Goal: Task Accomplishment & Management: Use online tool/utility

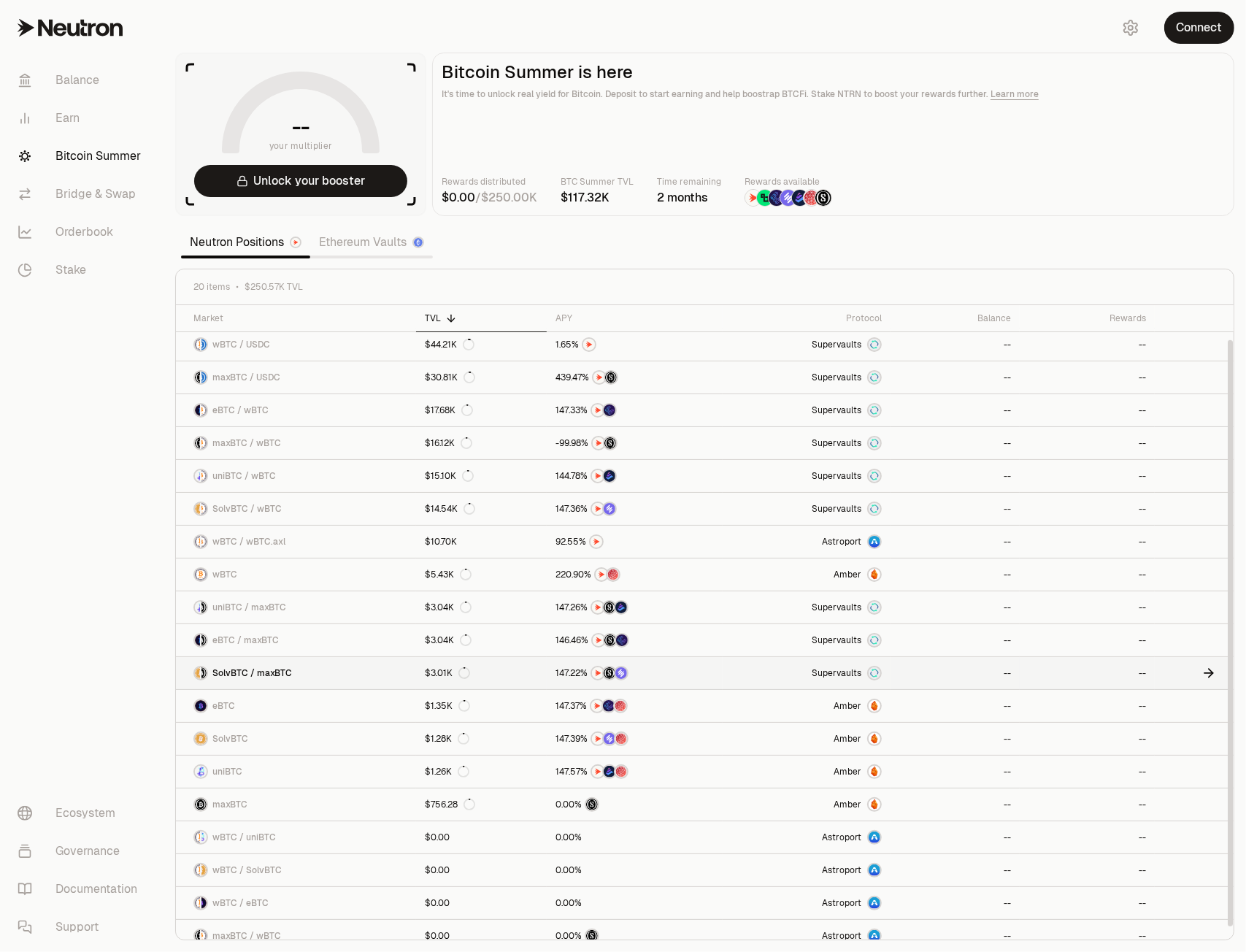
scroll to position [46, 0]
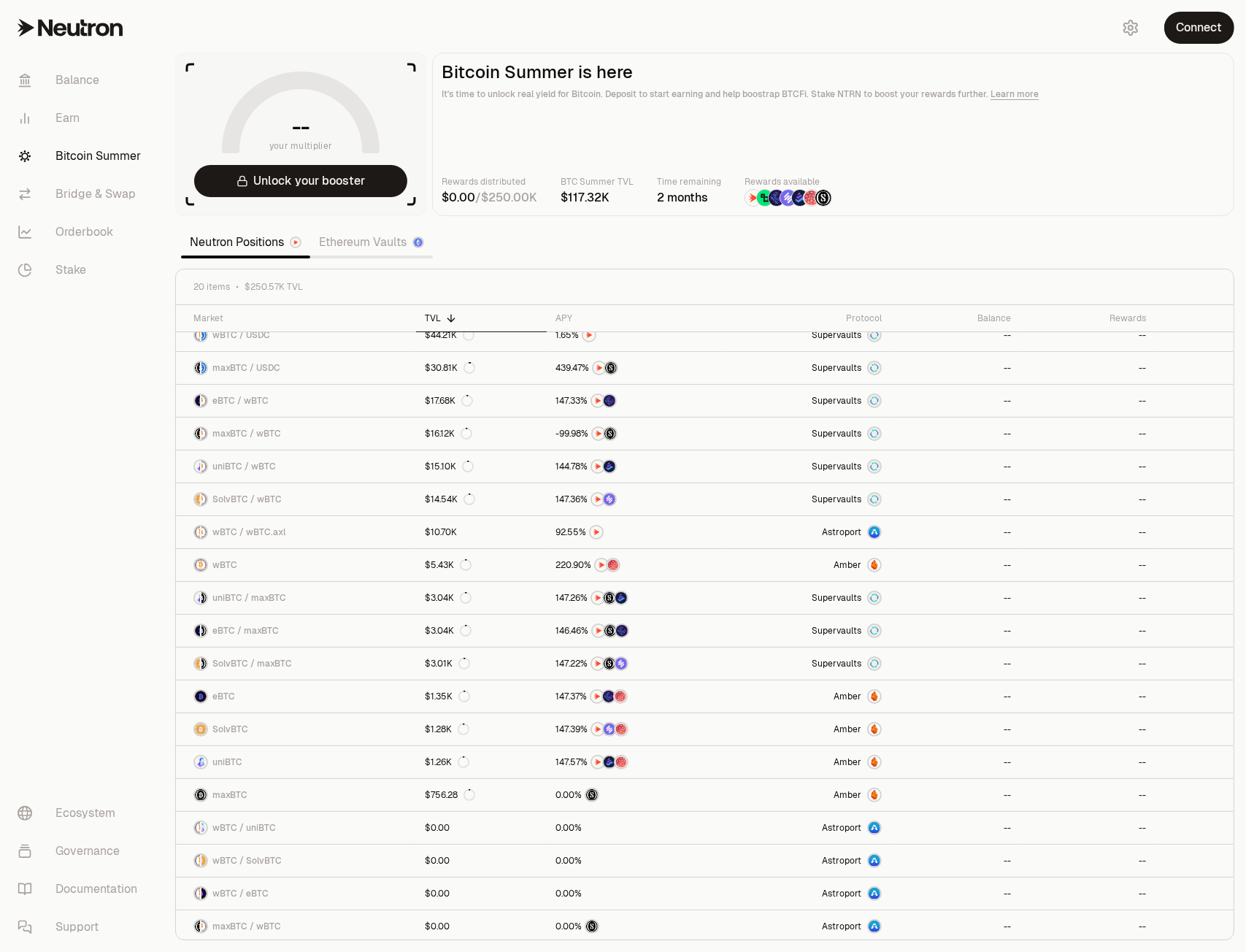
click at [370, 236] on link "Ethereum Vaults" at bounding box center [371, 242] width 122 height 29
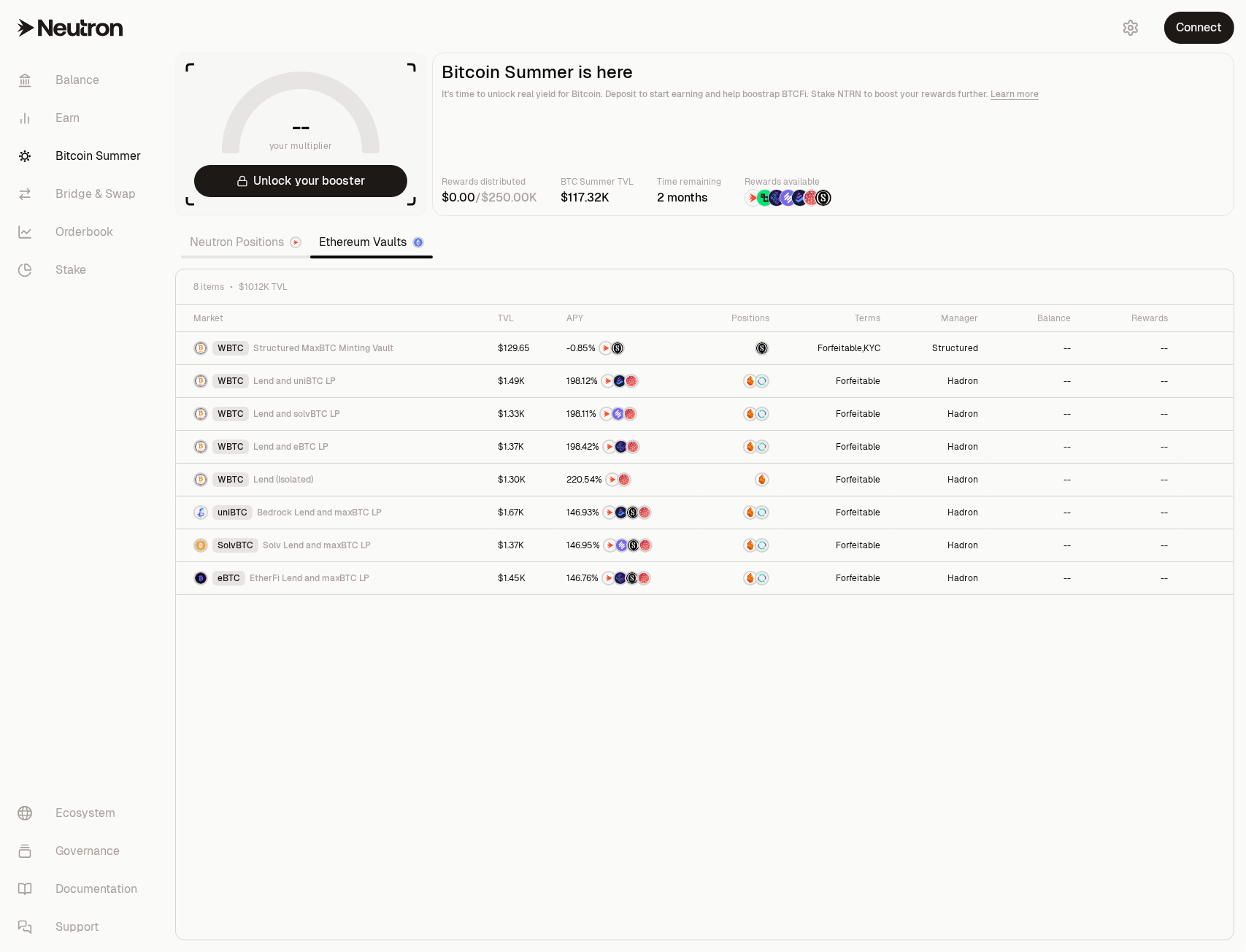
click at [236, 243] on link "Neutron Positions" at bounding box center [246, 242] width 129 height 29
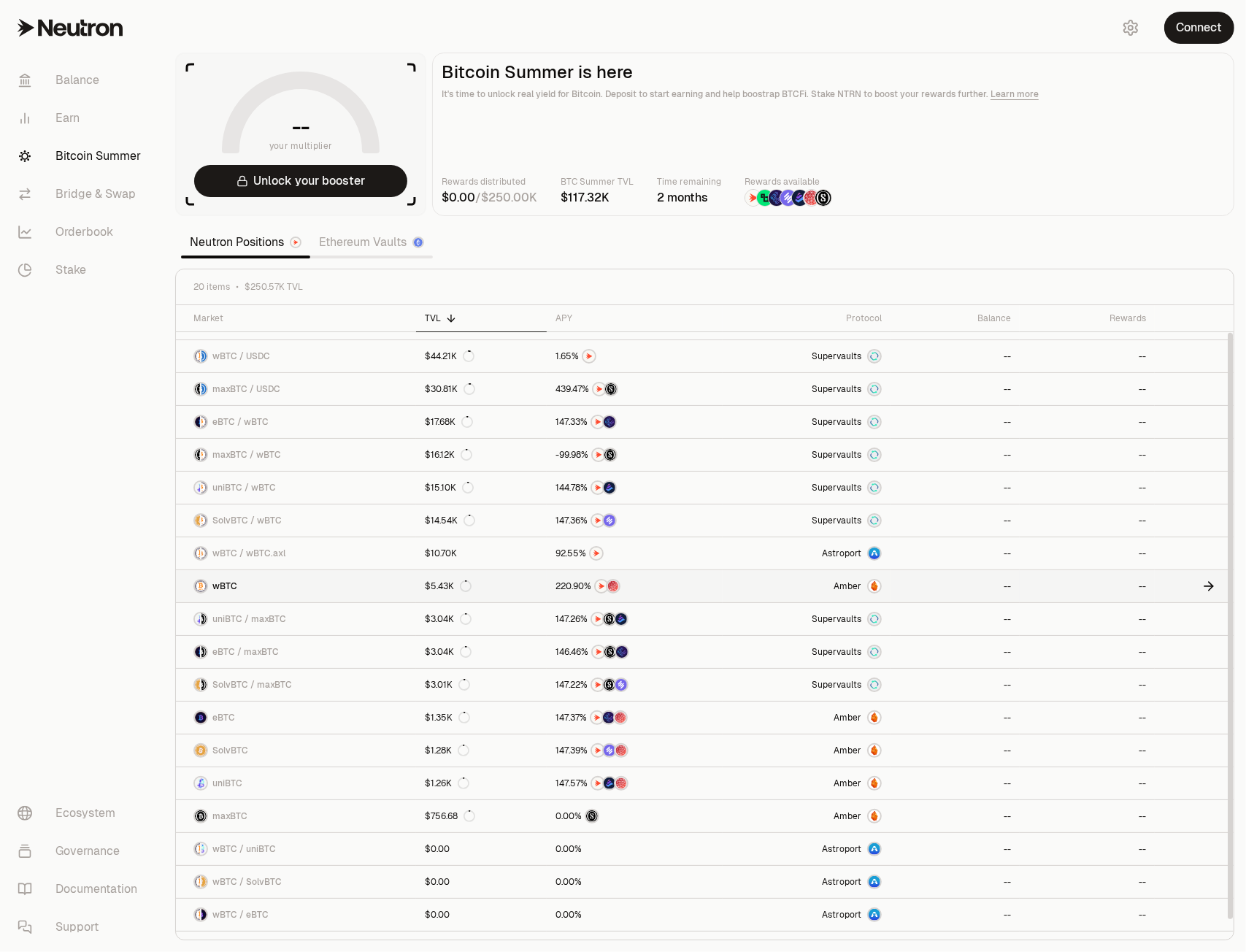
scroll to position [46, 0]
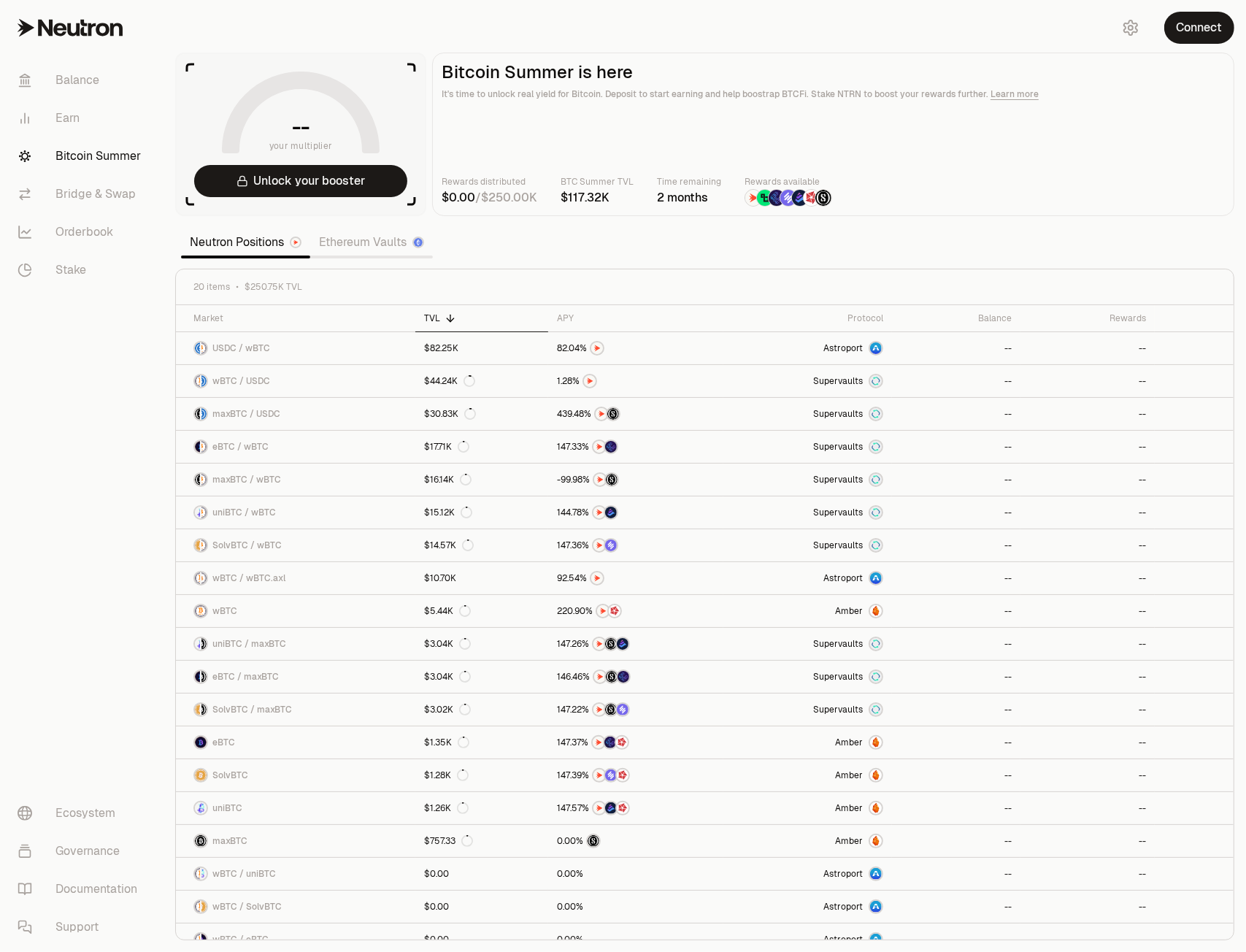
click at [221, 246] on link "Neutron Positions" at bounding box center [246, 242] width 129 height 29
click at [344, 244] on link "Ethereum Vaults" at bounding box center [371, 242] width 122 height 29
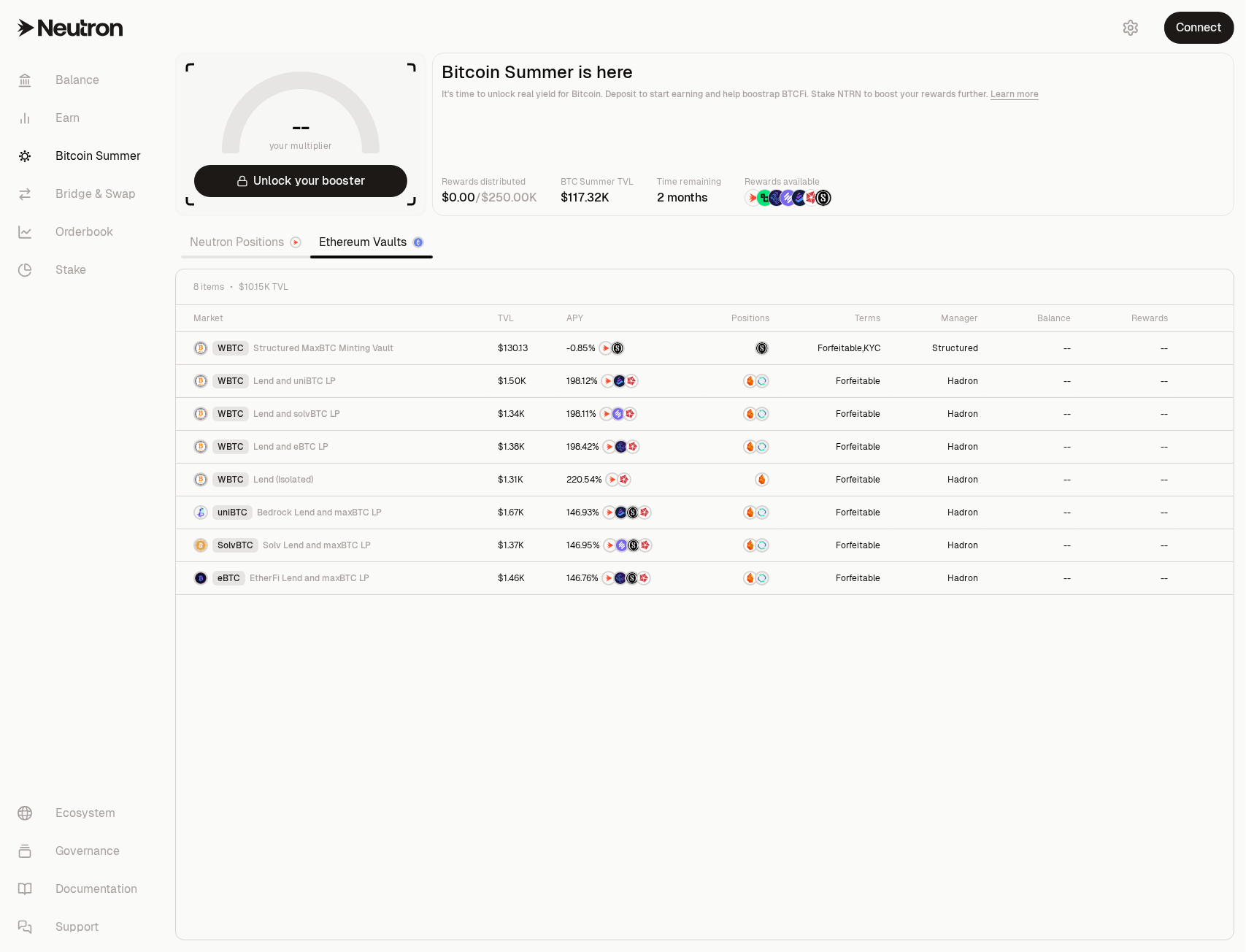
click at [255, 241] on link "Neutron Positions" at bounding box center [246, 242] width 129 height 29
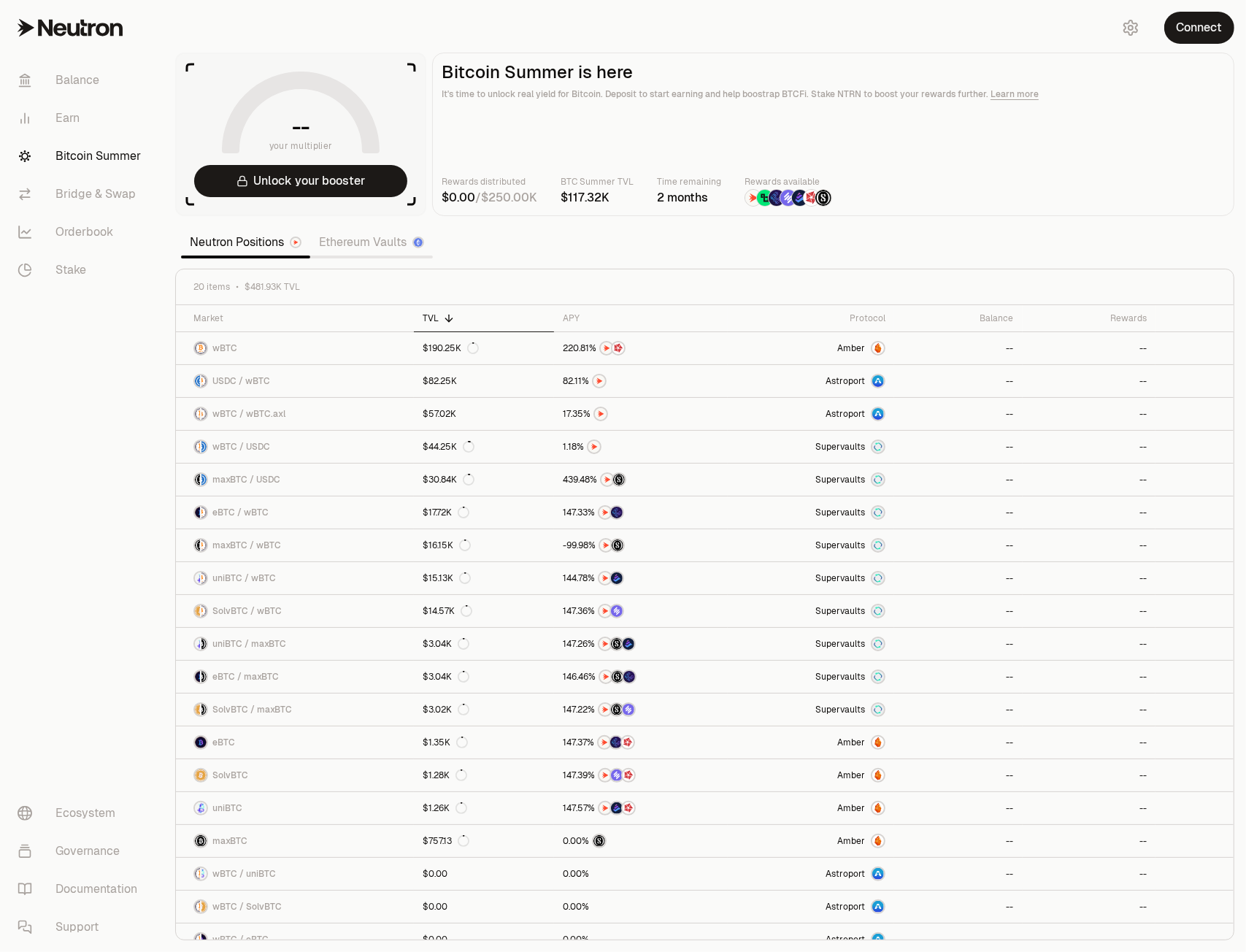
click at [214, 240] on link "Neutron Positions" at bounding box center [246, 242] width 129 height 29
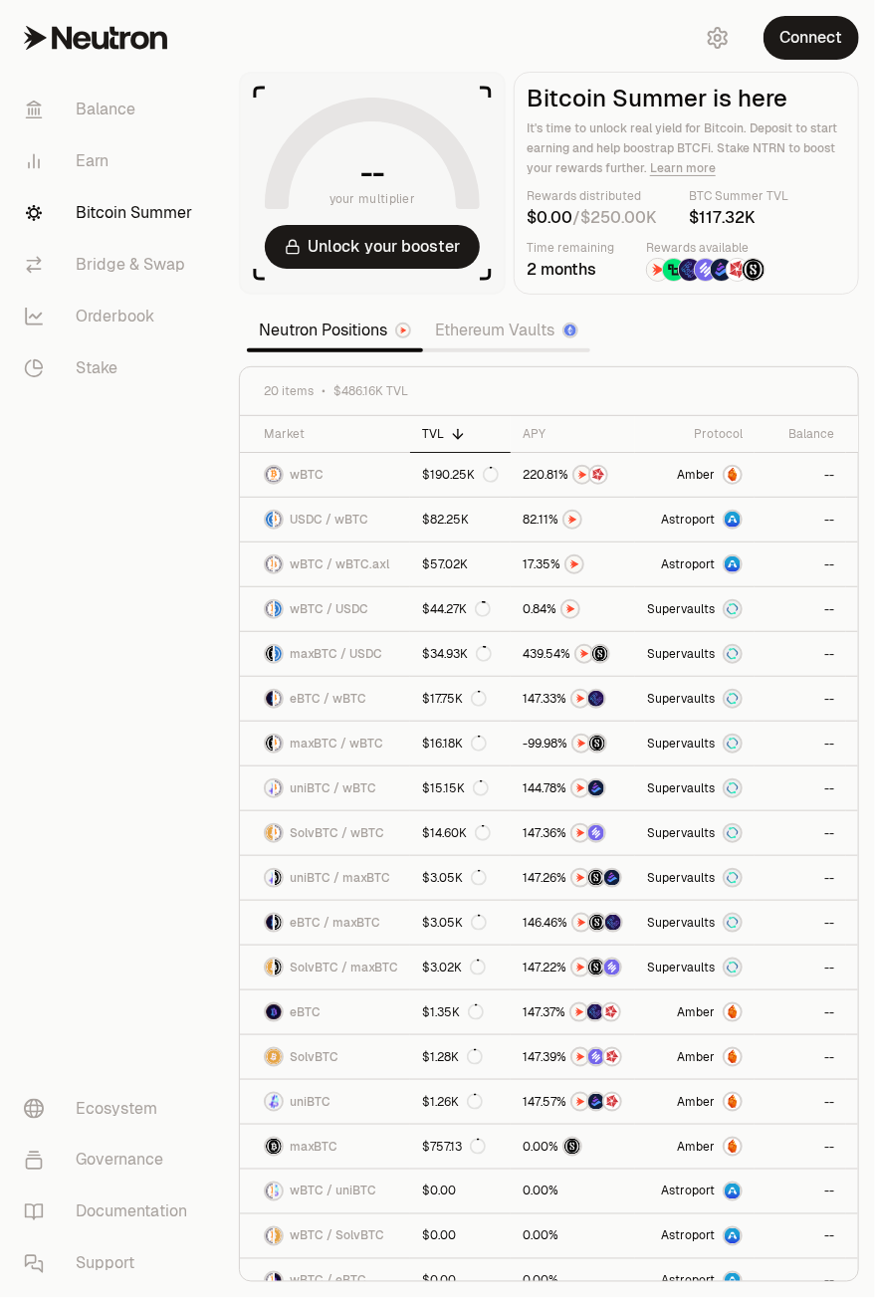
click at [143, 655] on nav "Balance Earn Bitcoin Summer Bridge & Swap Orderbook Stake Ecosystem Governance …" at bounding box center [111, 687] width 223 height 1222
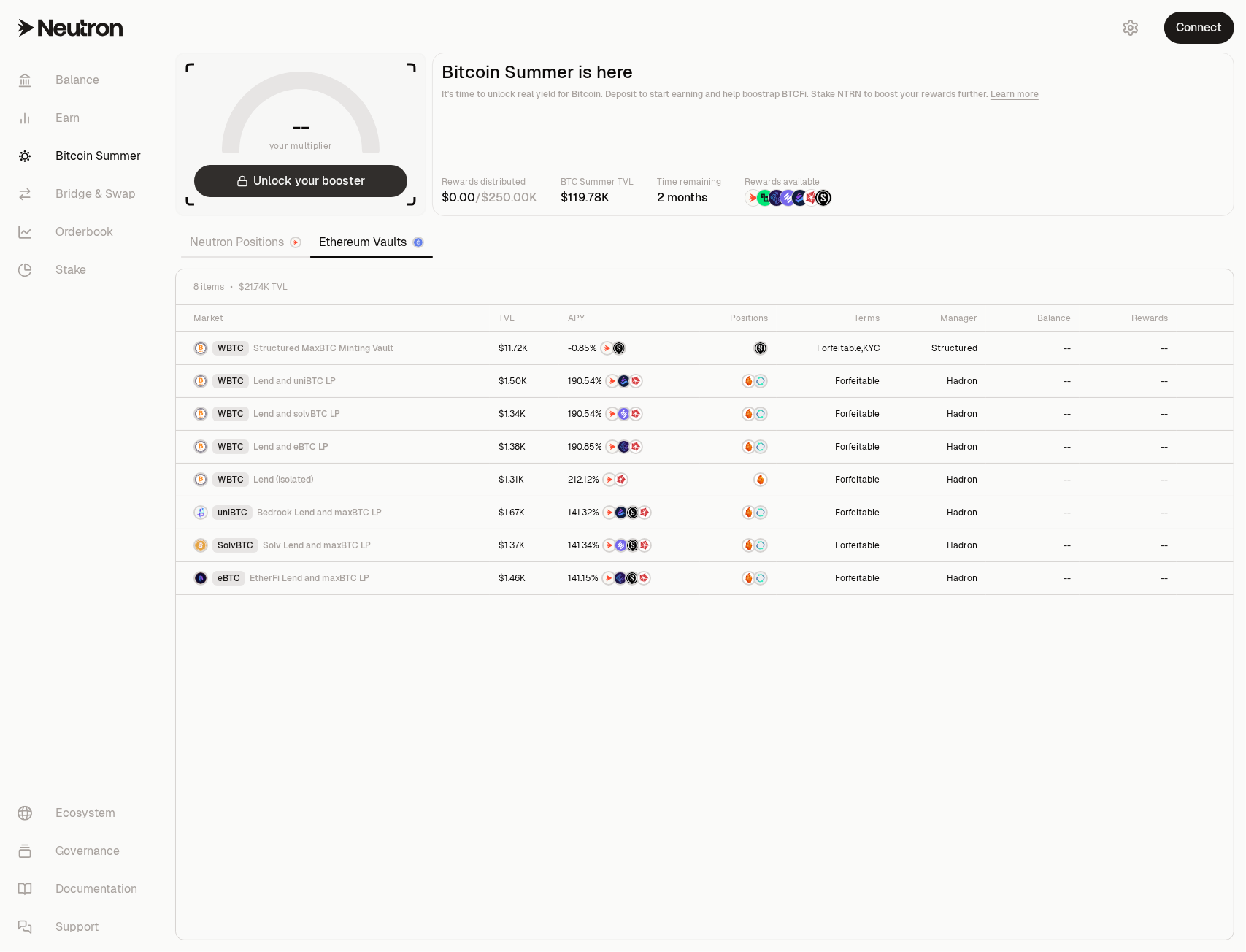
click at [287, 186] on button "Unlock your booster" at bounding box center [301, 181] width 213 height 32
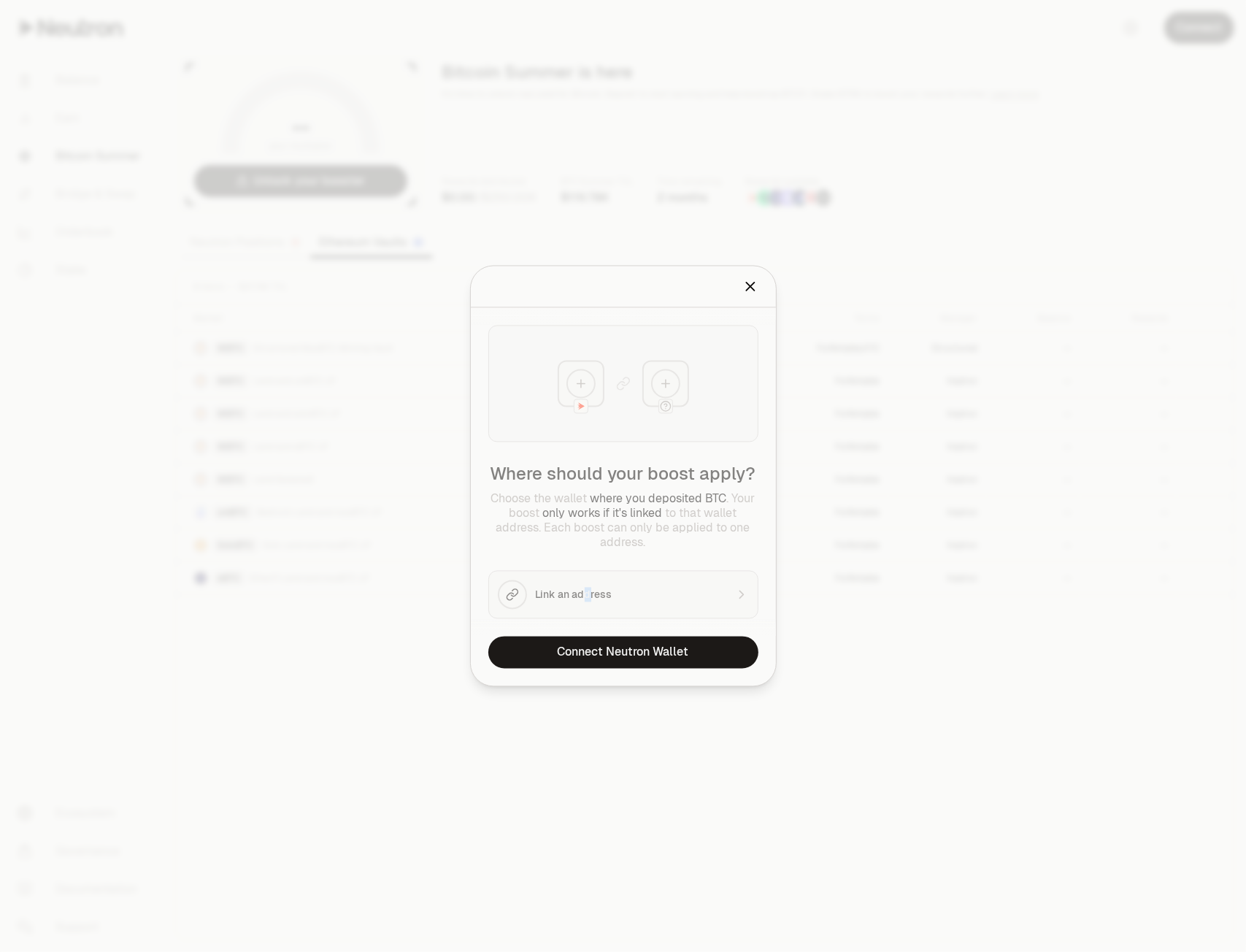
click at [588, 590] on div "Where should your boost apply? Choose the wallet where you deposited BTC . Your…" at bounding box center [623, 472] width 305 height 329
click at [667, 652] on button "Connect Neutron Wallet" at bounding box center [623, 653] width 270 height 32
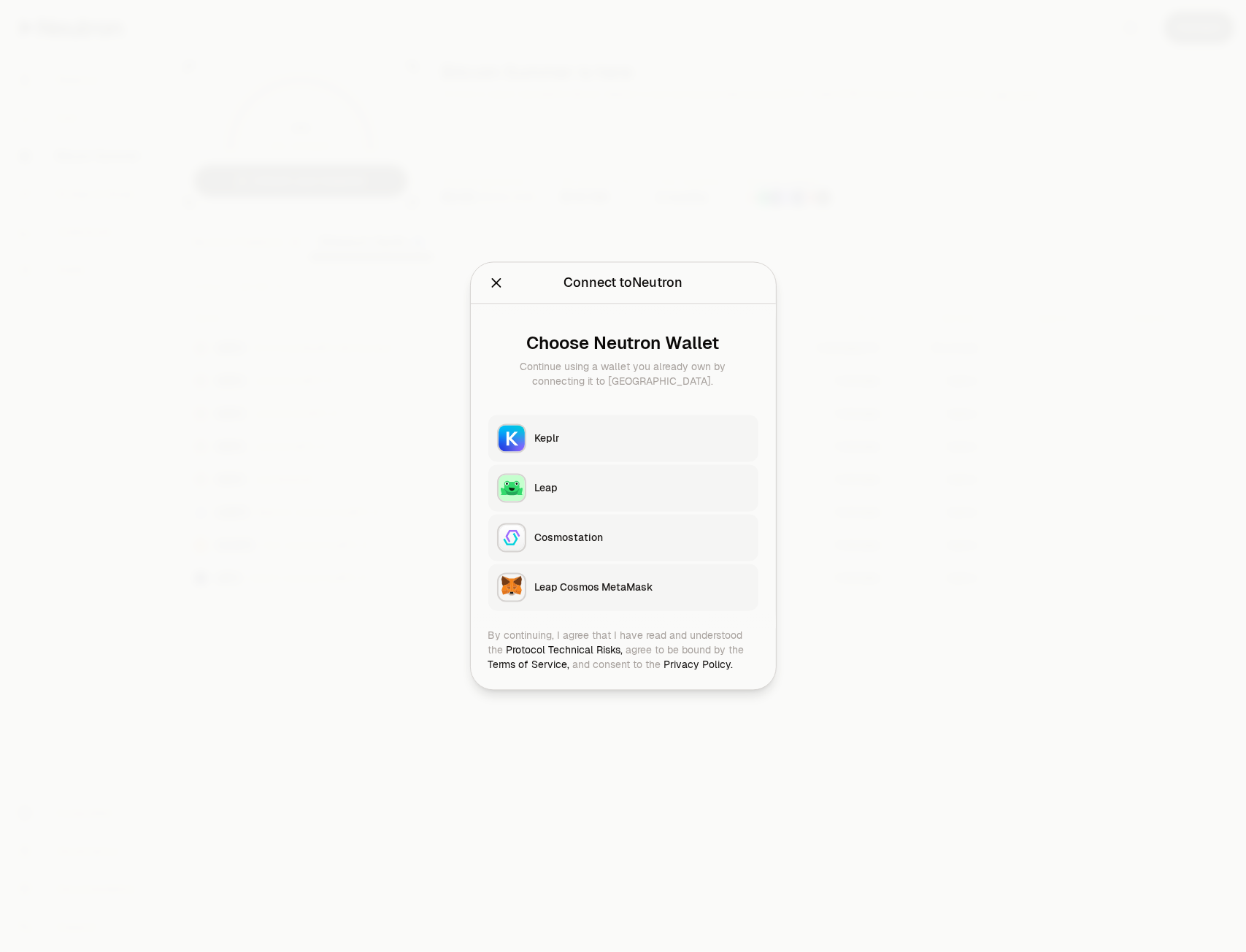
click at [598, 444] on div "Keplr" at bounding box center [642, 439] width 215 height 15
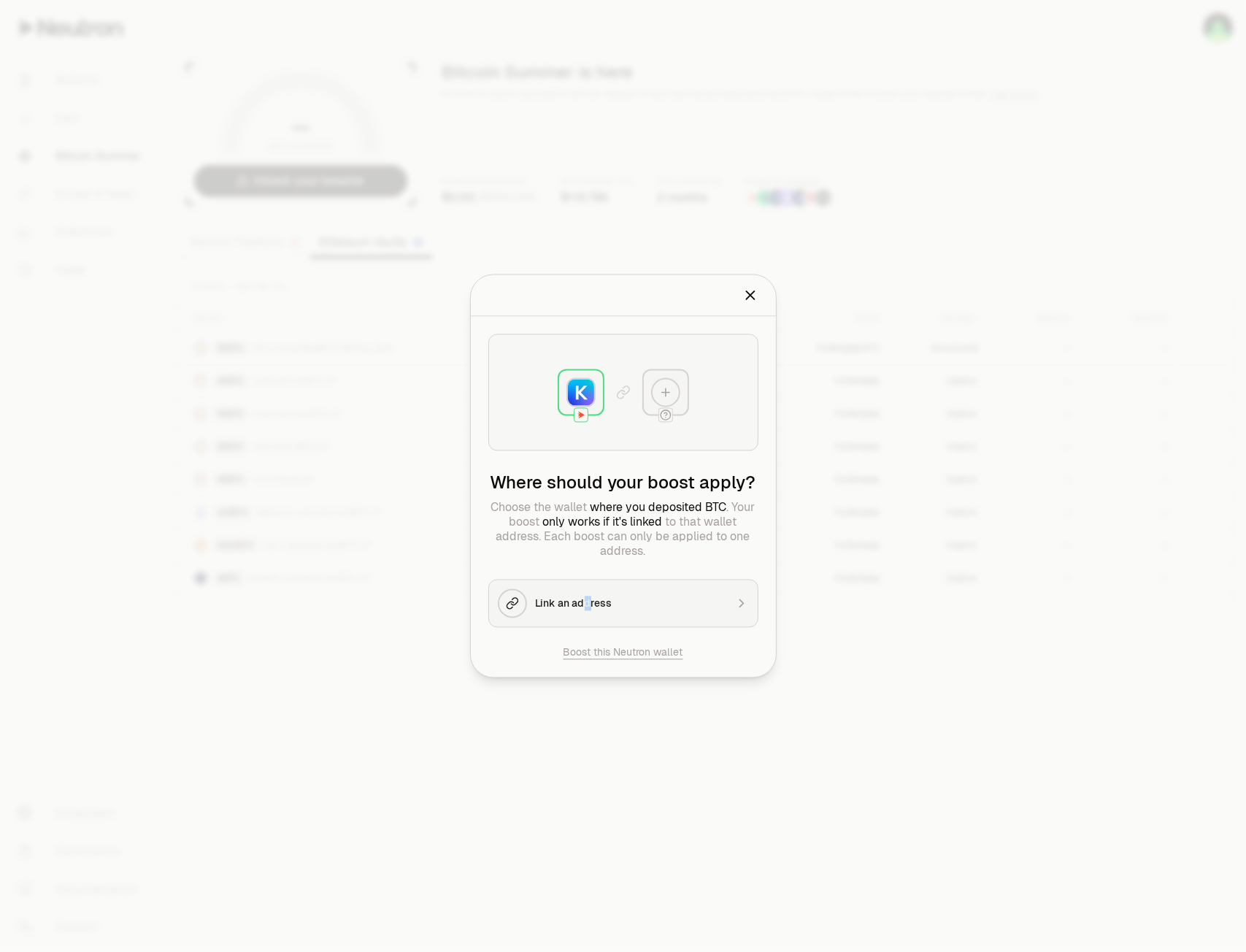
click at [633, 607] on div "Link an address" at bounding box center [630, 604] width 190 height 15
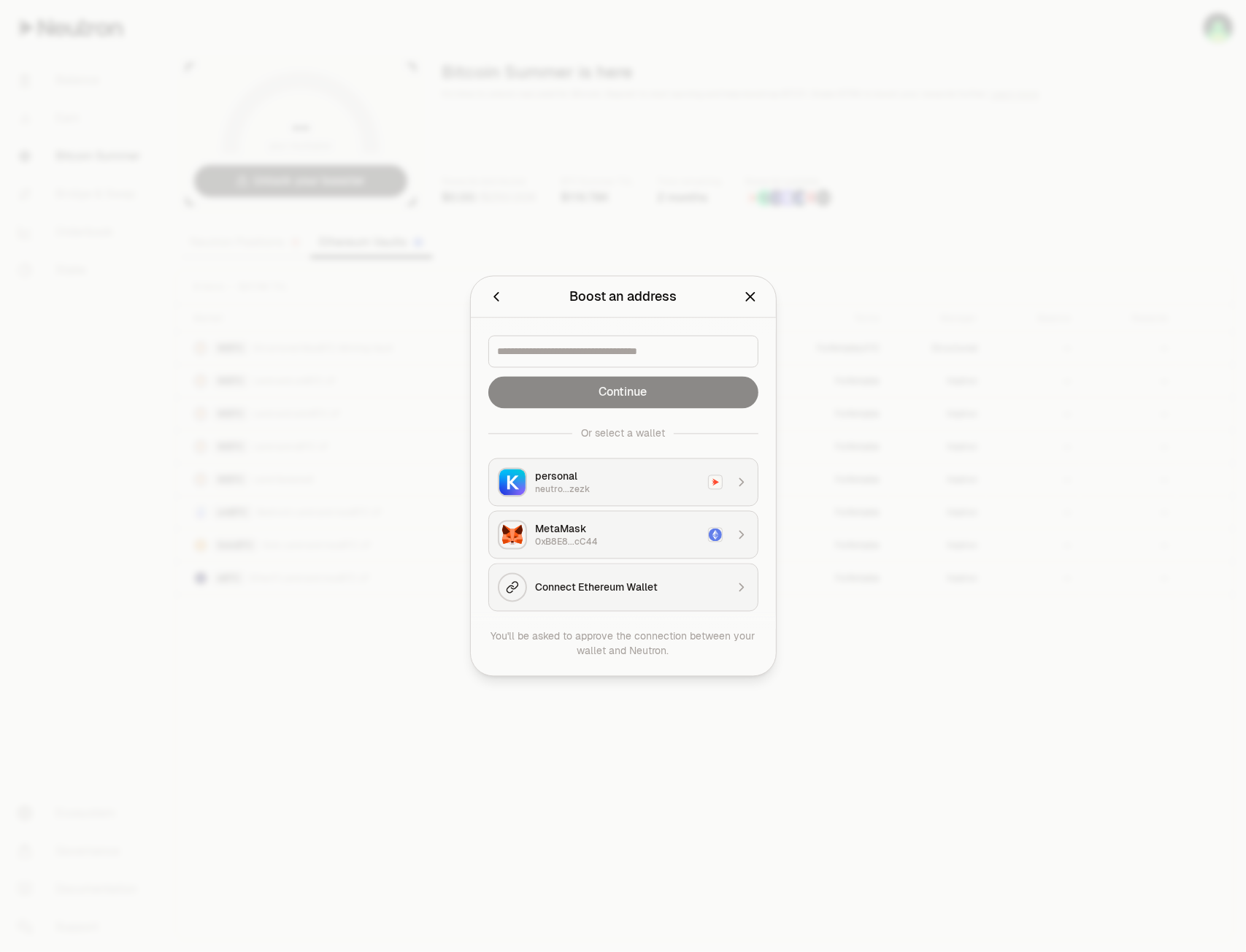
click at [616, 536] on div "0xB8E8...cC44" at bounding box center [617, 542] width 164 height 12
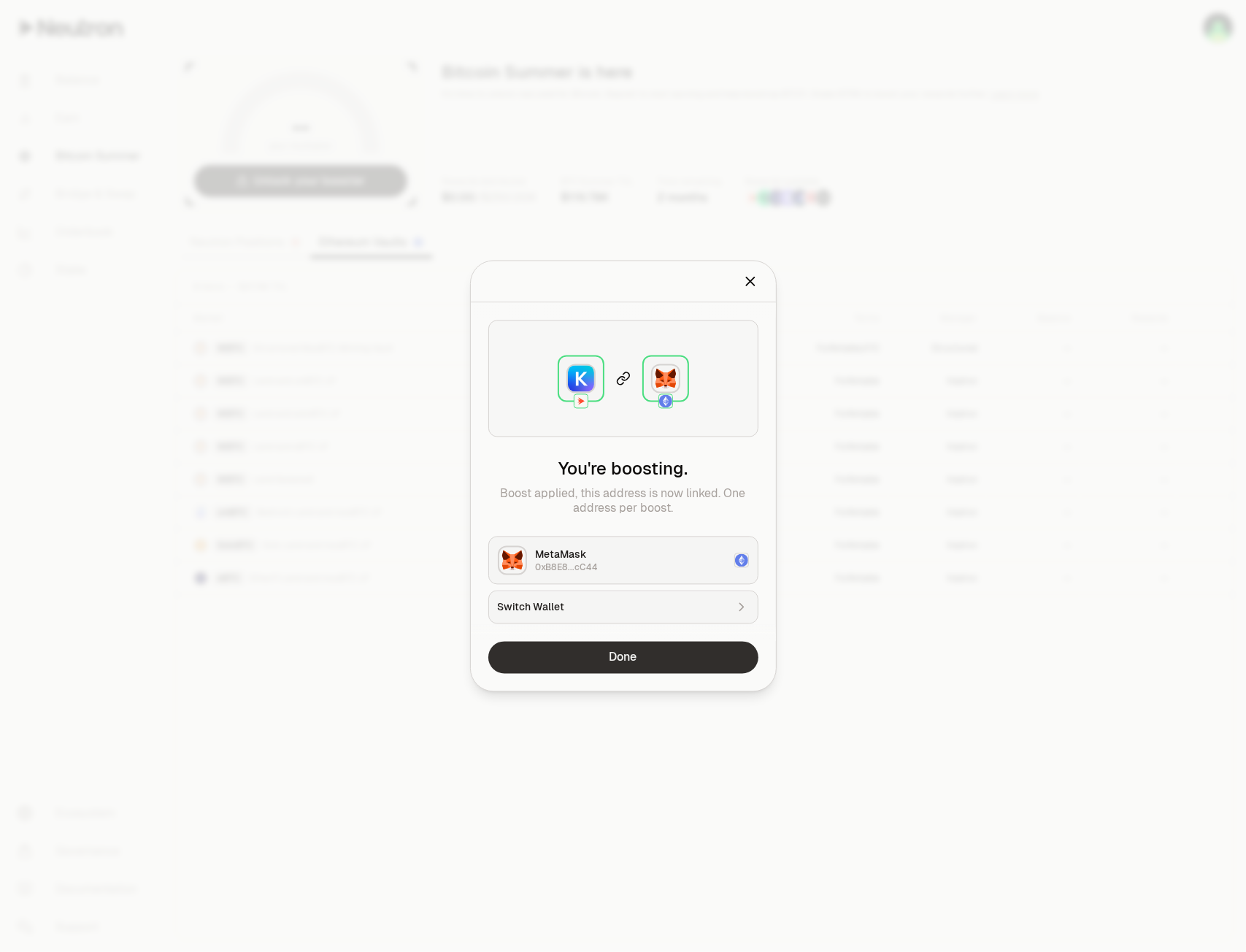
click at [639, 664] on button "Done" at bounding box center [623, 658] width 270 height 32
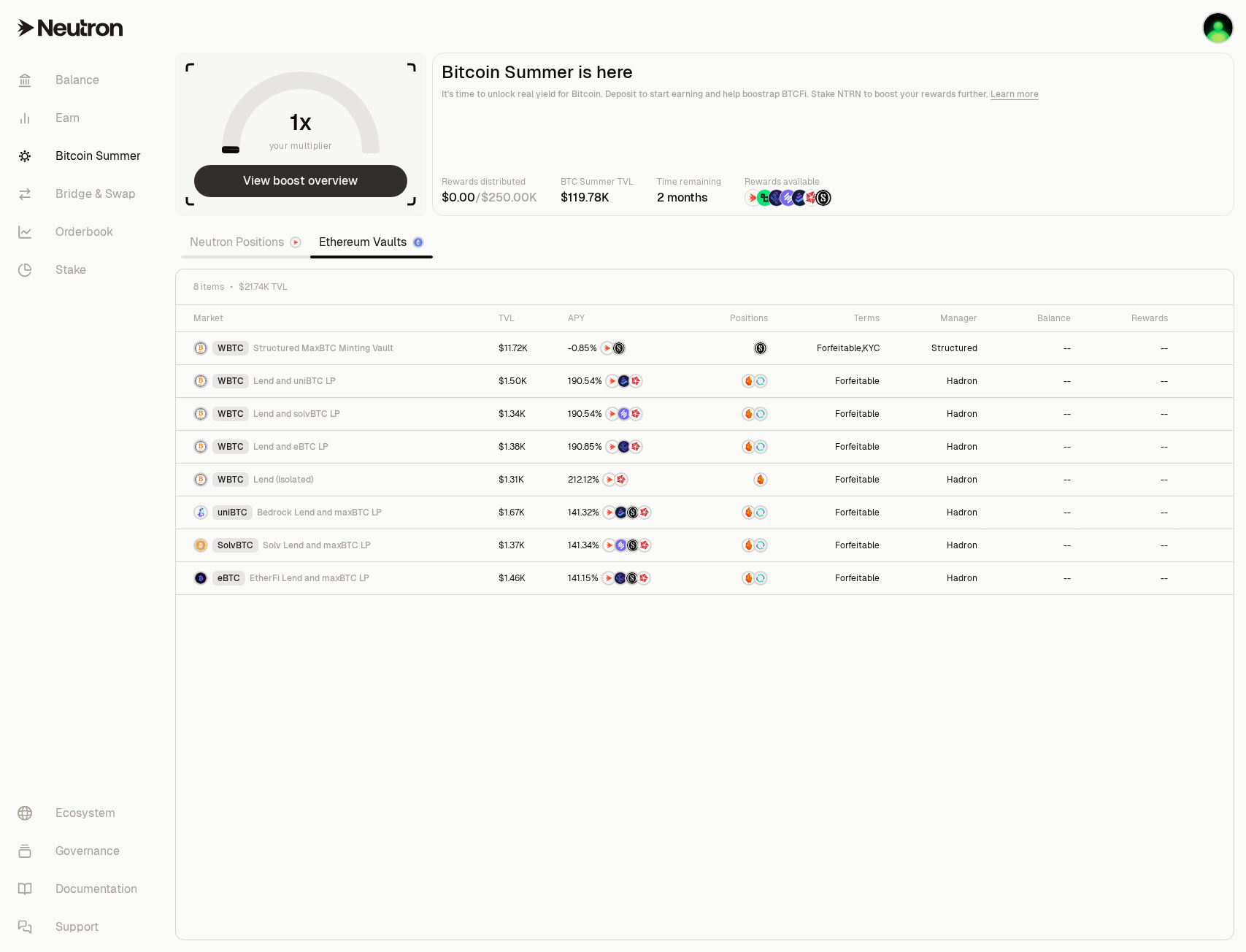
click at [301, 180] on button "View boost overview" at bounding box center [301, 181] width 213 height 32
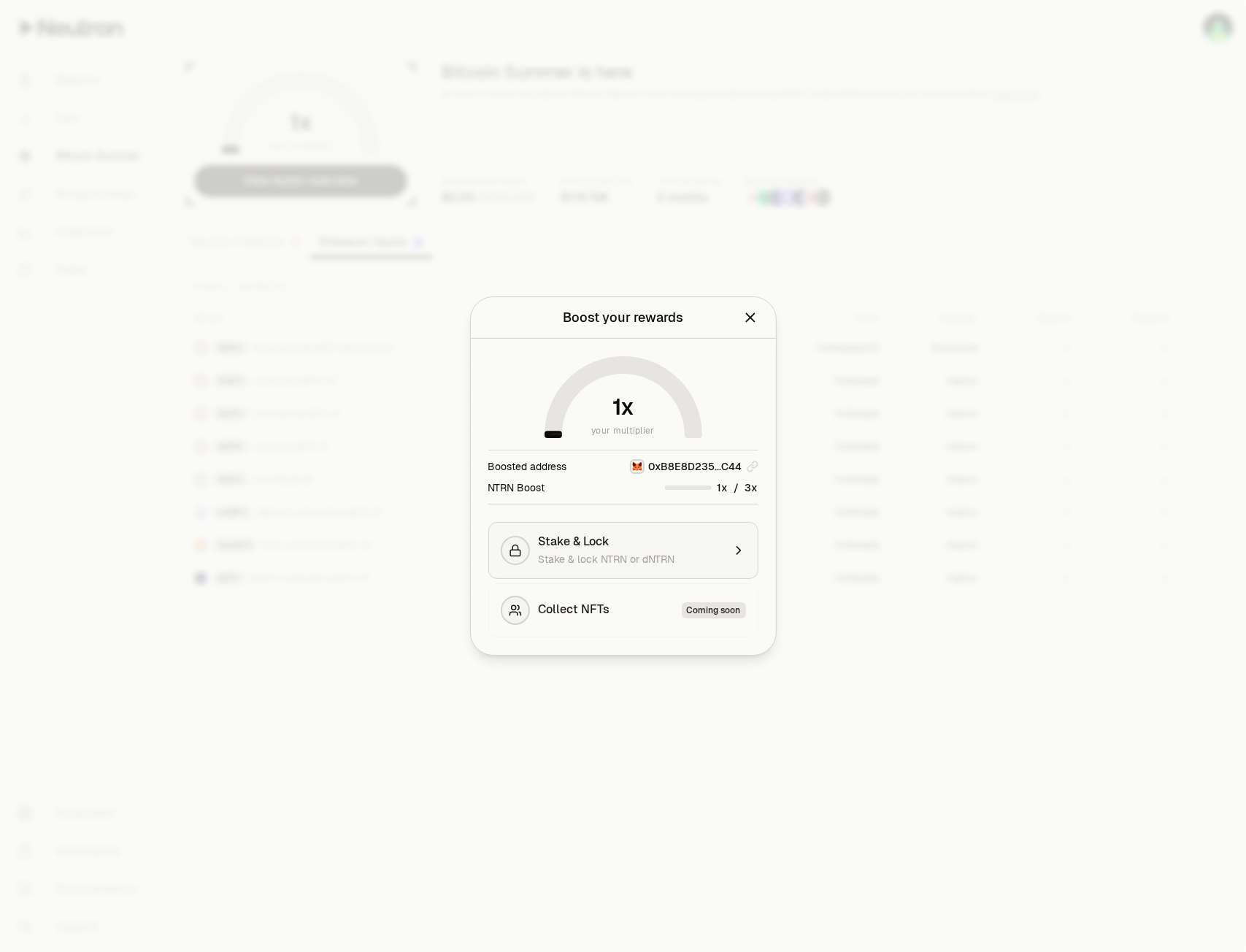
click at [645, 559] on span "Stake & lock NTRN or dNTRN" at bounding box center [606, 559] width 136 height 13
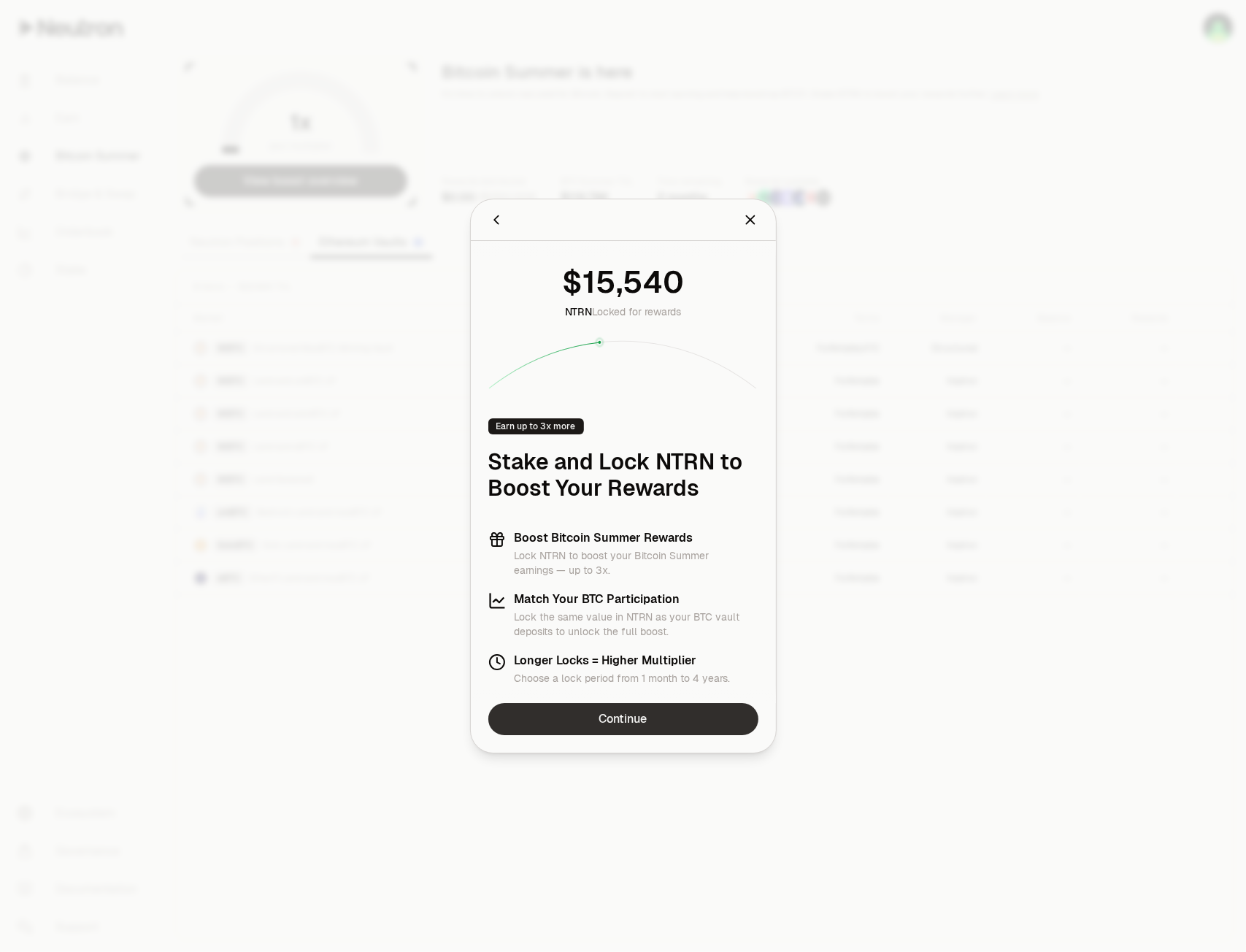
click at [633, 714] on link "Continue" at bounding box center [623, 719] width 270 height 32
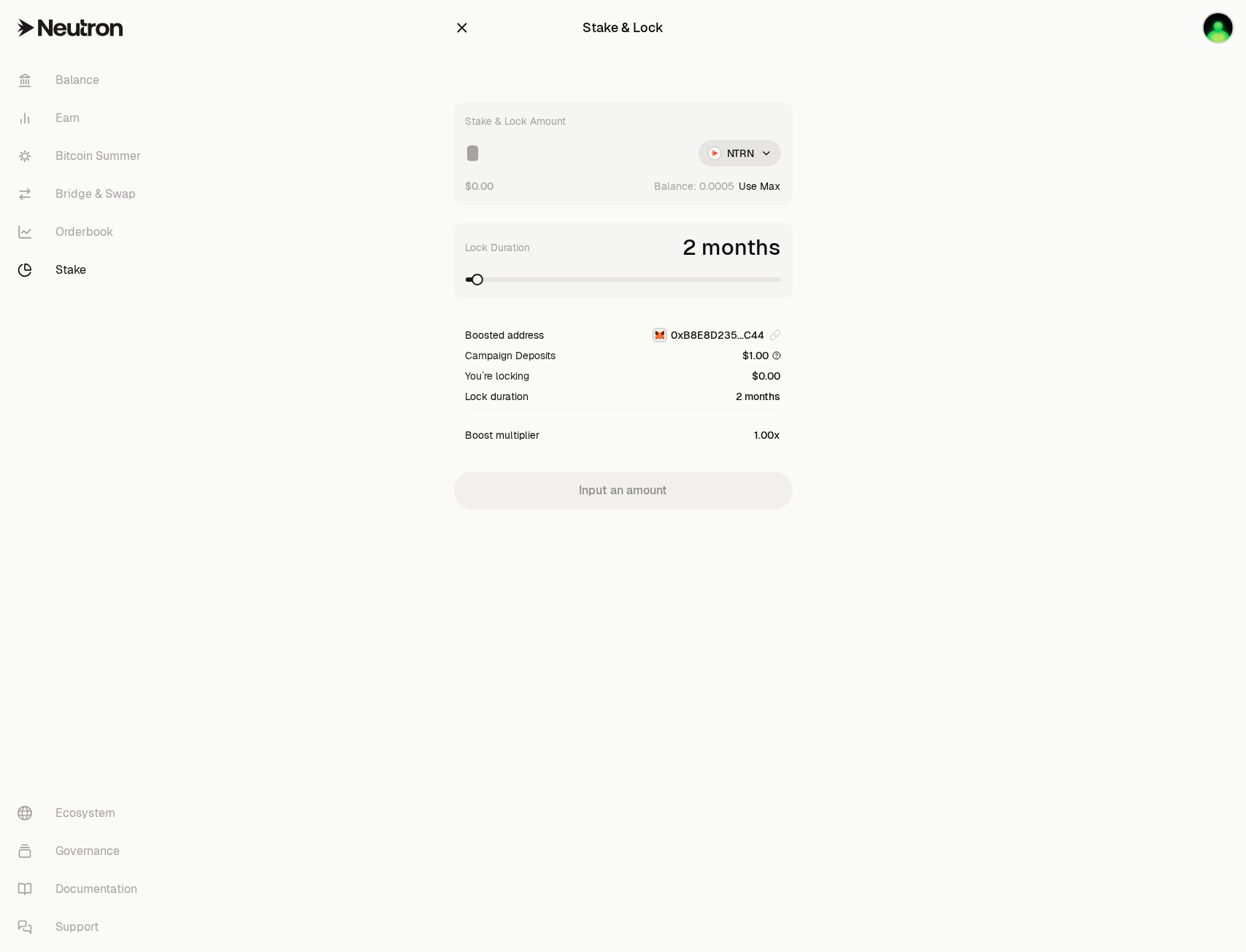
drag, startPoint x: 491, startPoint y: 153, endPoint x: 459, endPoint y: 152, distance: 32.0
click at [459, 152] on div "Stake & Lock Amount NTRN $0.00 Balance: Use Max" at bounding box center [623, 153] width 339 height 103
click at [507, 279] on span at bounding box center [510, 279] width 12 height 12
click at [768, 150] on html "Balance Earn Bitcoin Summer Bridge & Swap Orderbook Stake Ecosystem Governance …" at bounding box center [623, 476] width 1246 height 952
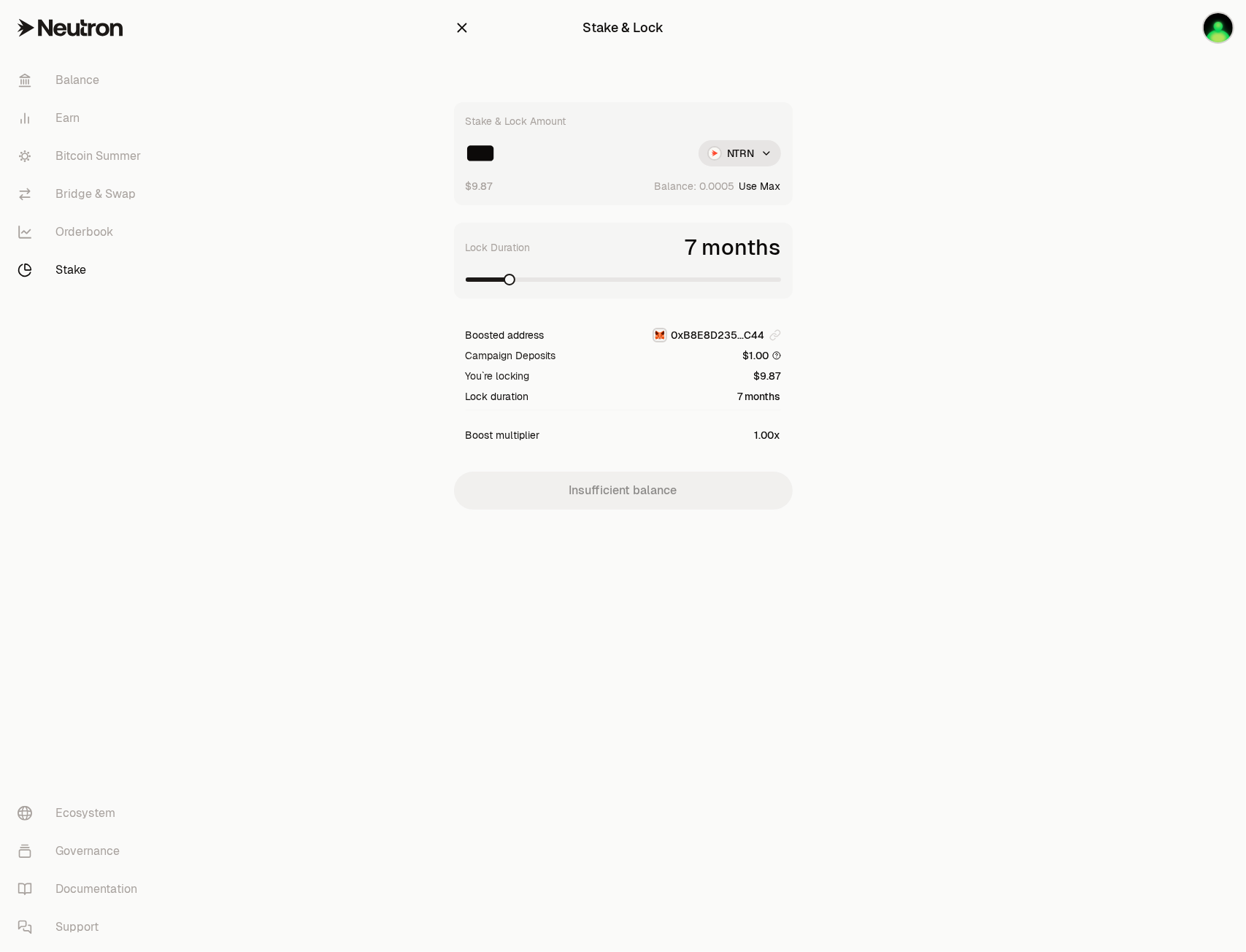
click at [753, 185] on button "Use Max" at bounding box center [760, 186] width 42 height 15
type input "********"
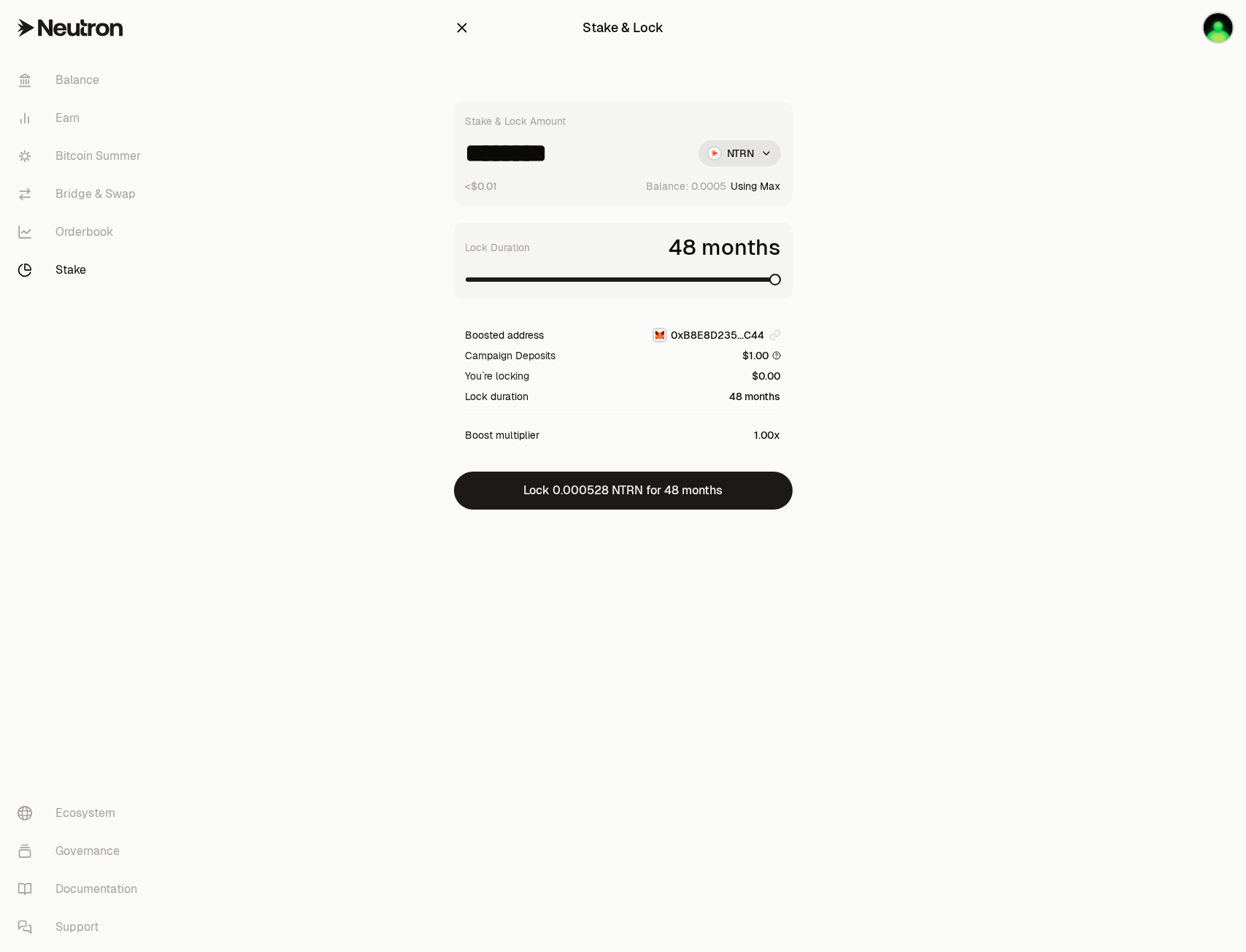
click at [781, 285] on span at bounding box center [775, 279] width 12 height 12
drag, startPoint x: 593, startPoint y: 147, endPoint x: 740, endPoint y: 14, distance: 198.2
click at [451, 137] on div "Stake & Lock Stake & Lock Amount ******** NTRN <$0.01 Balance: Using Max Lock D…" at bounding box center [623, 284] width 373 height 568
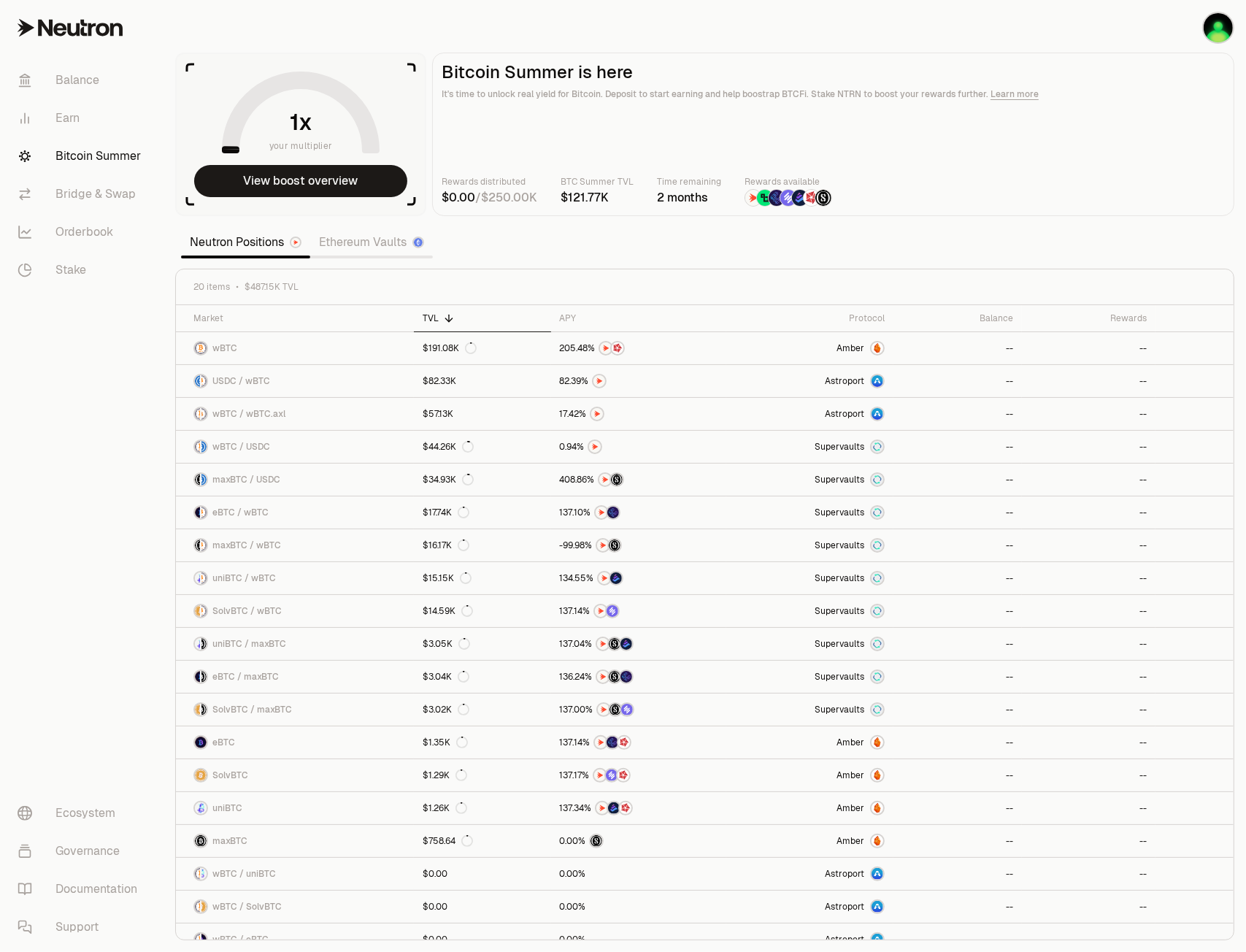
click at [335, 251] on link "Ethereum Vaults" at bounding box center [371, 242] width 122 height 29
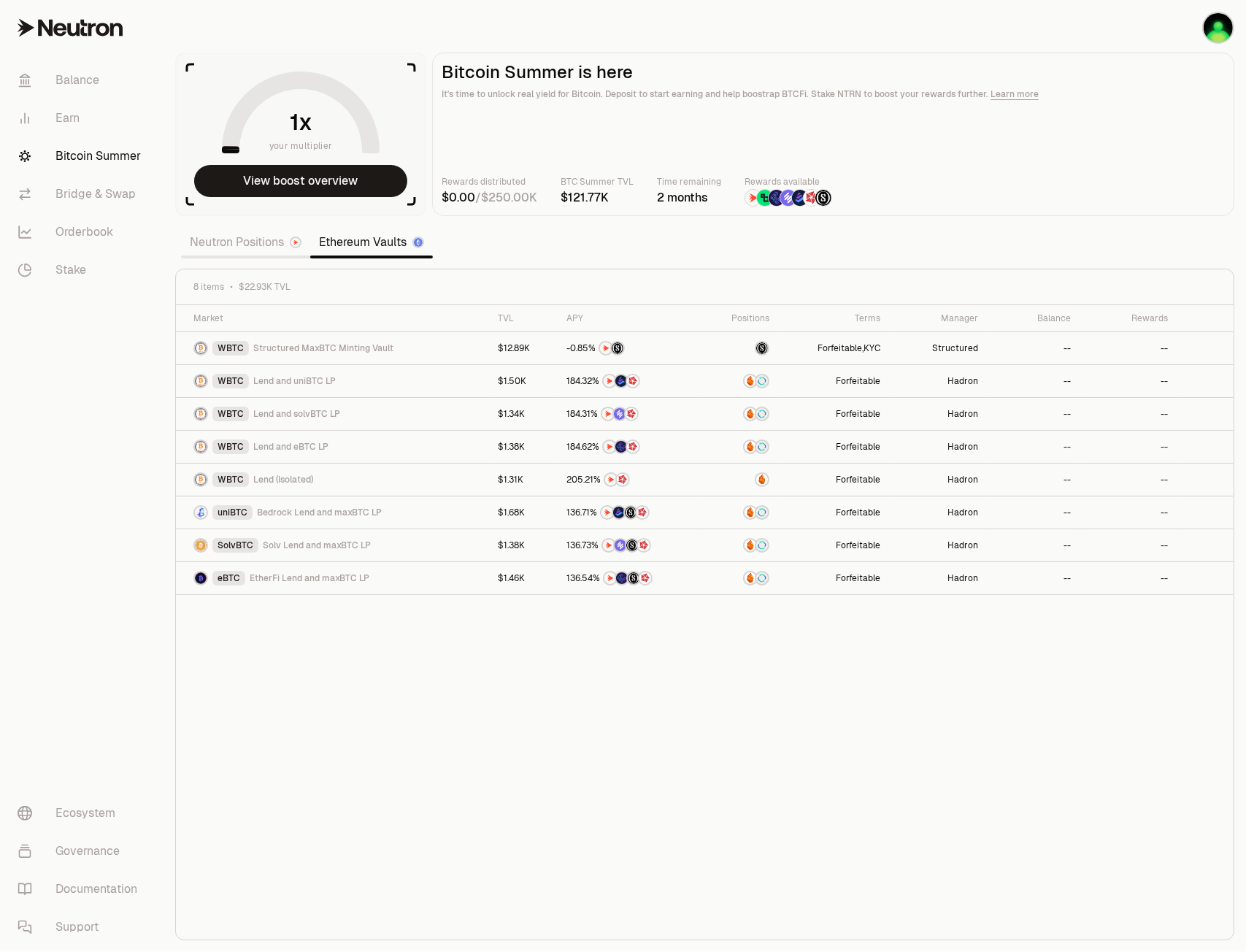
click at [254, 239] on link "Neutron Positions" at bounding box center [246, 242] width 129 height 29
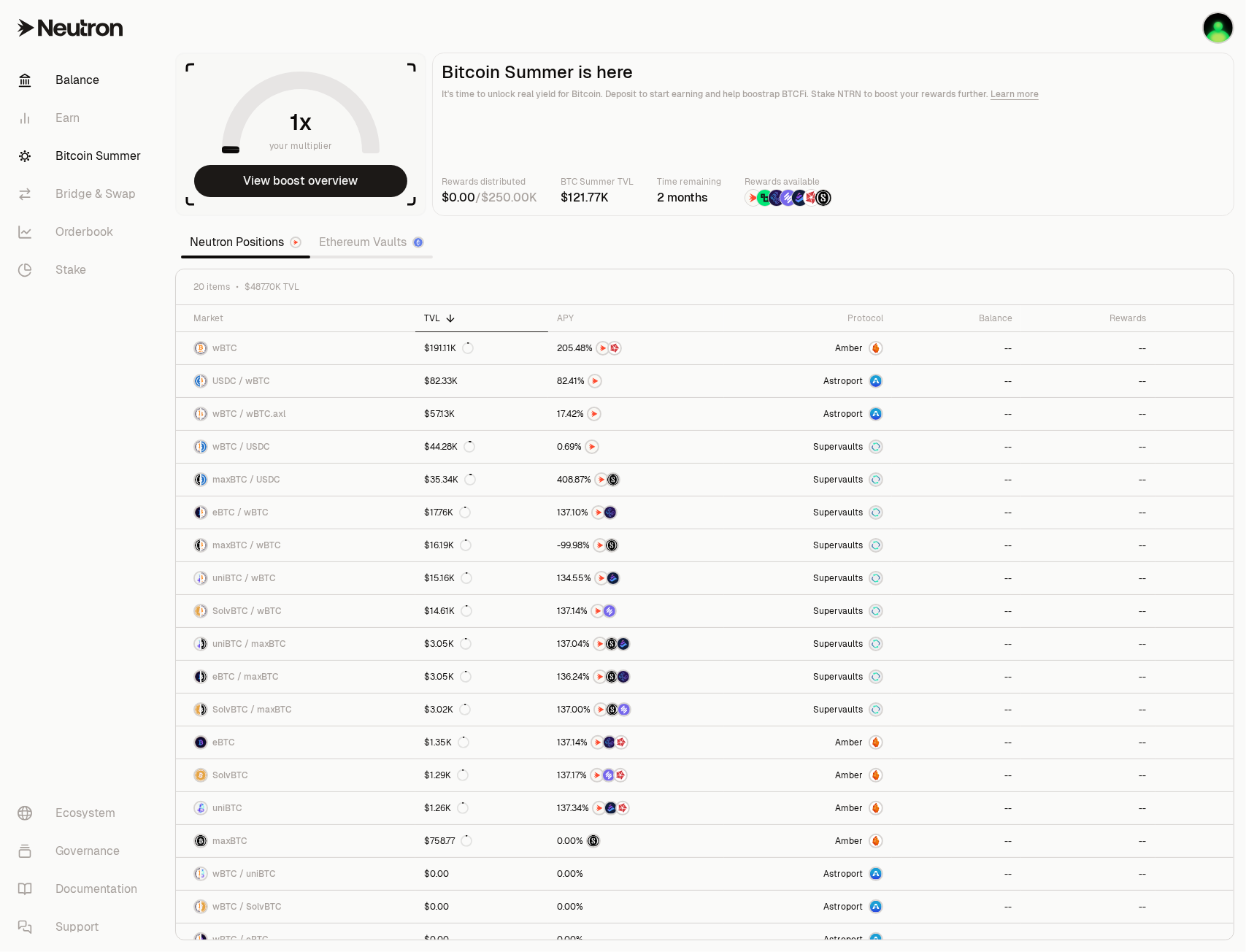
click at [58, 71] on link "Balance" at bounding box center [81, 81] width 152 height 38
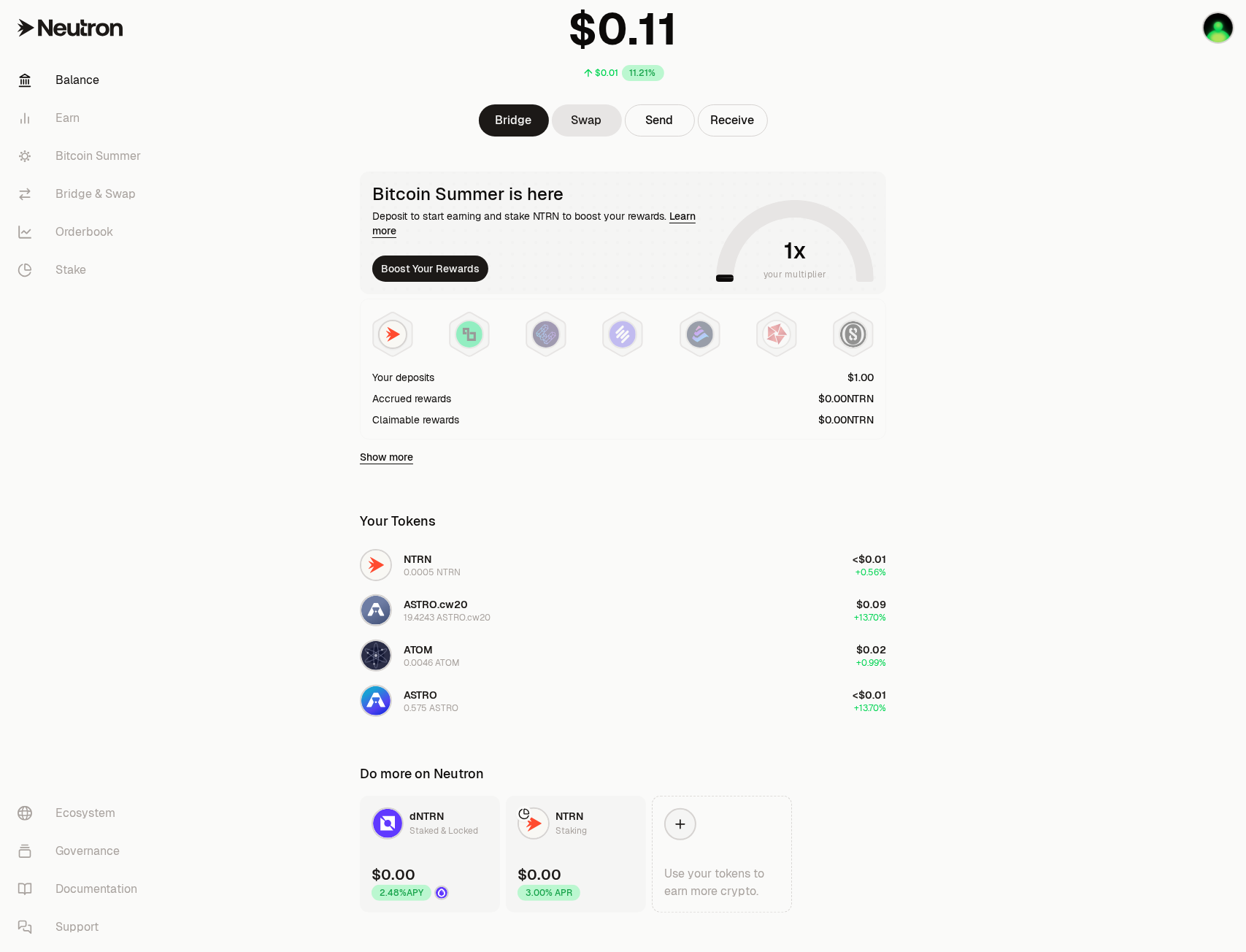
scroll to position [129, 0]
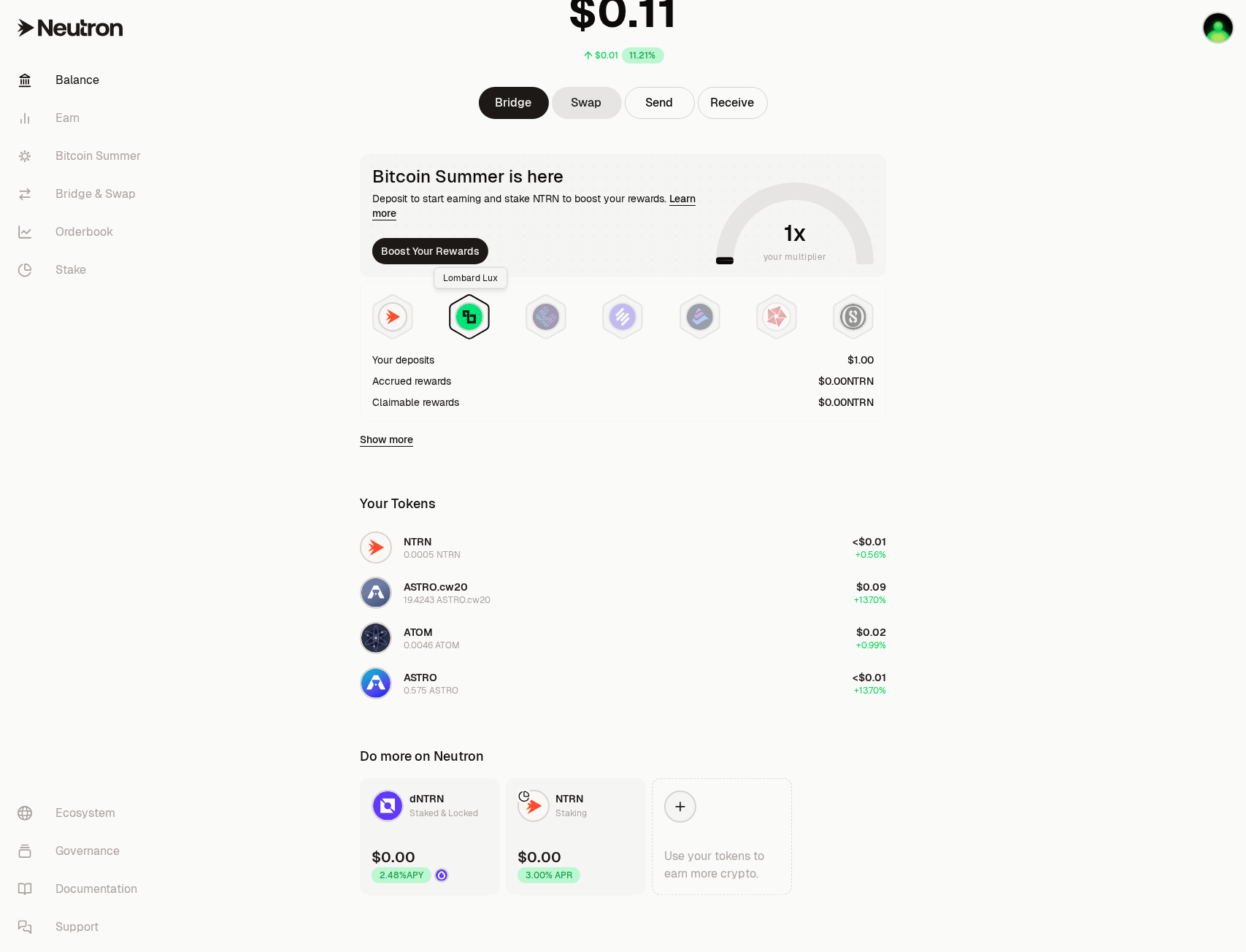
click at [473, 317] on img at bounding box center [469, 317] width 26 height 26
click at [548, 323] on img at bounding box center [546, 317] width 26 height 26
click at [611, 315] on img at bounding box center [623, 317] width 26 height 26
click at [701, 321] on img at bounding box center [700, 317] width 26 height 26
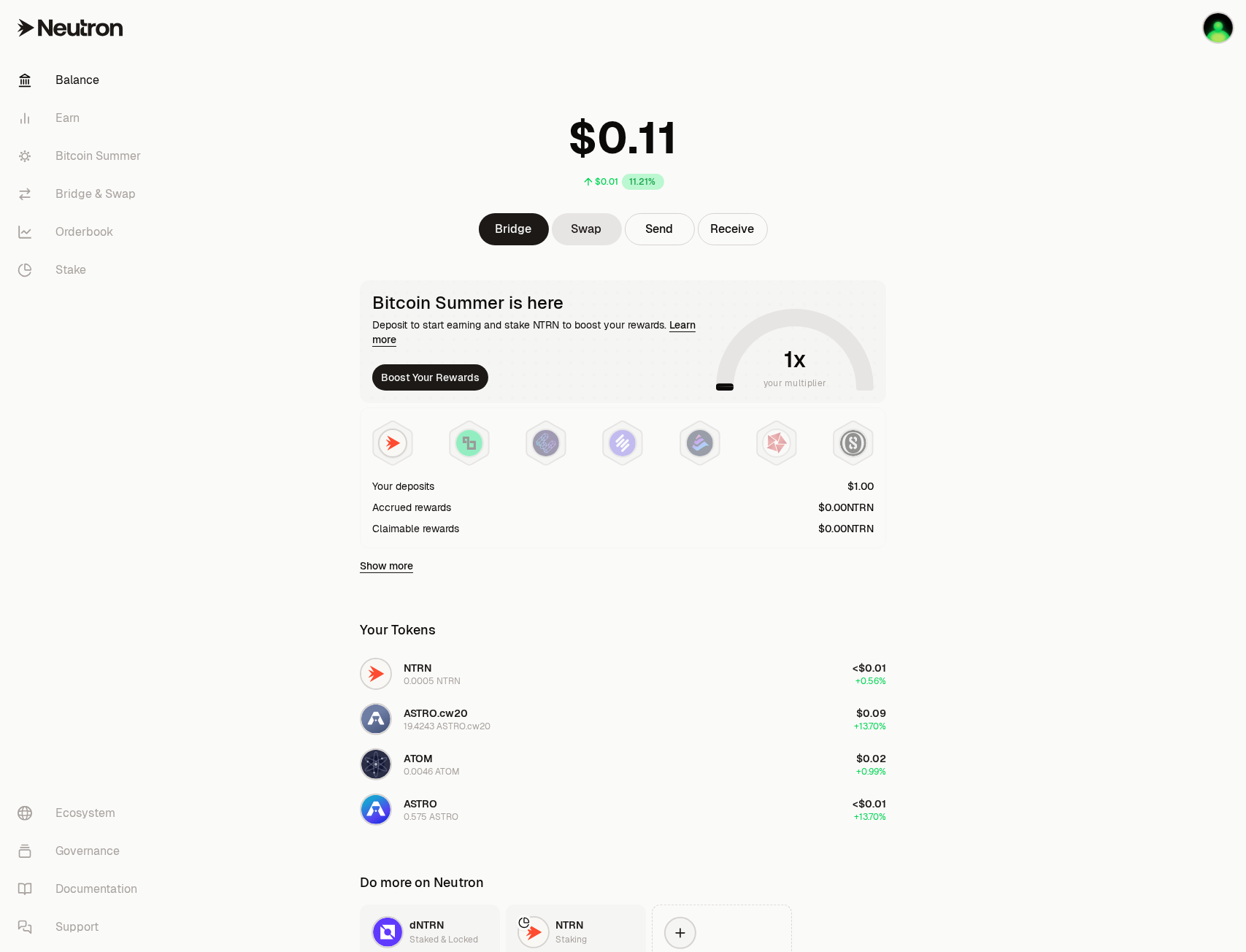
scroll to position [0, 0]
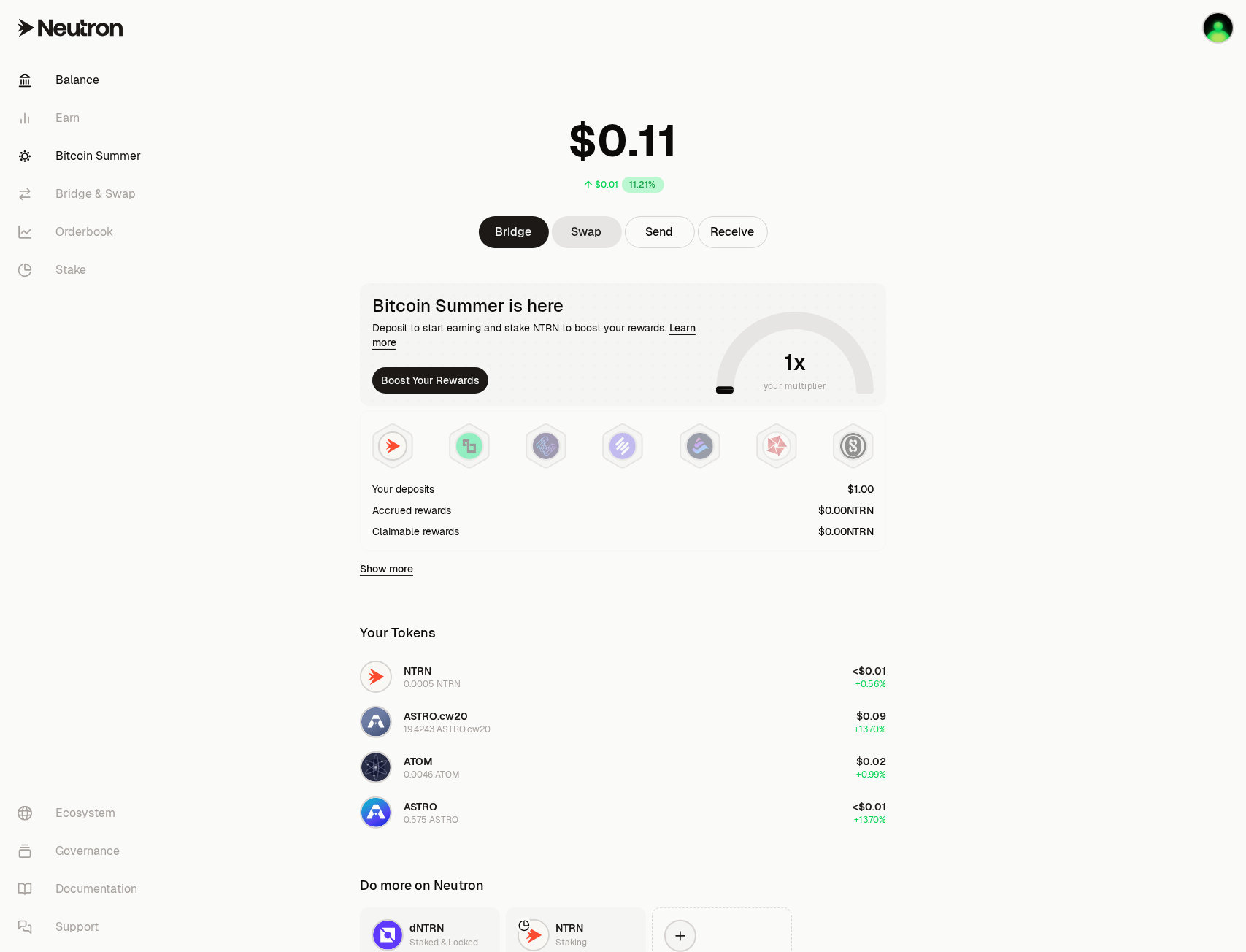
click at [97, 161] on link "Bitcoin Summer" at bounding box center [81, 156] width 152 height 38
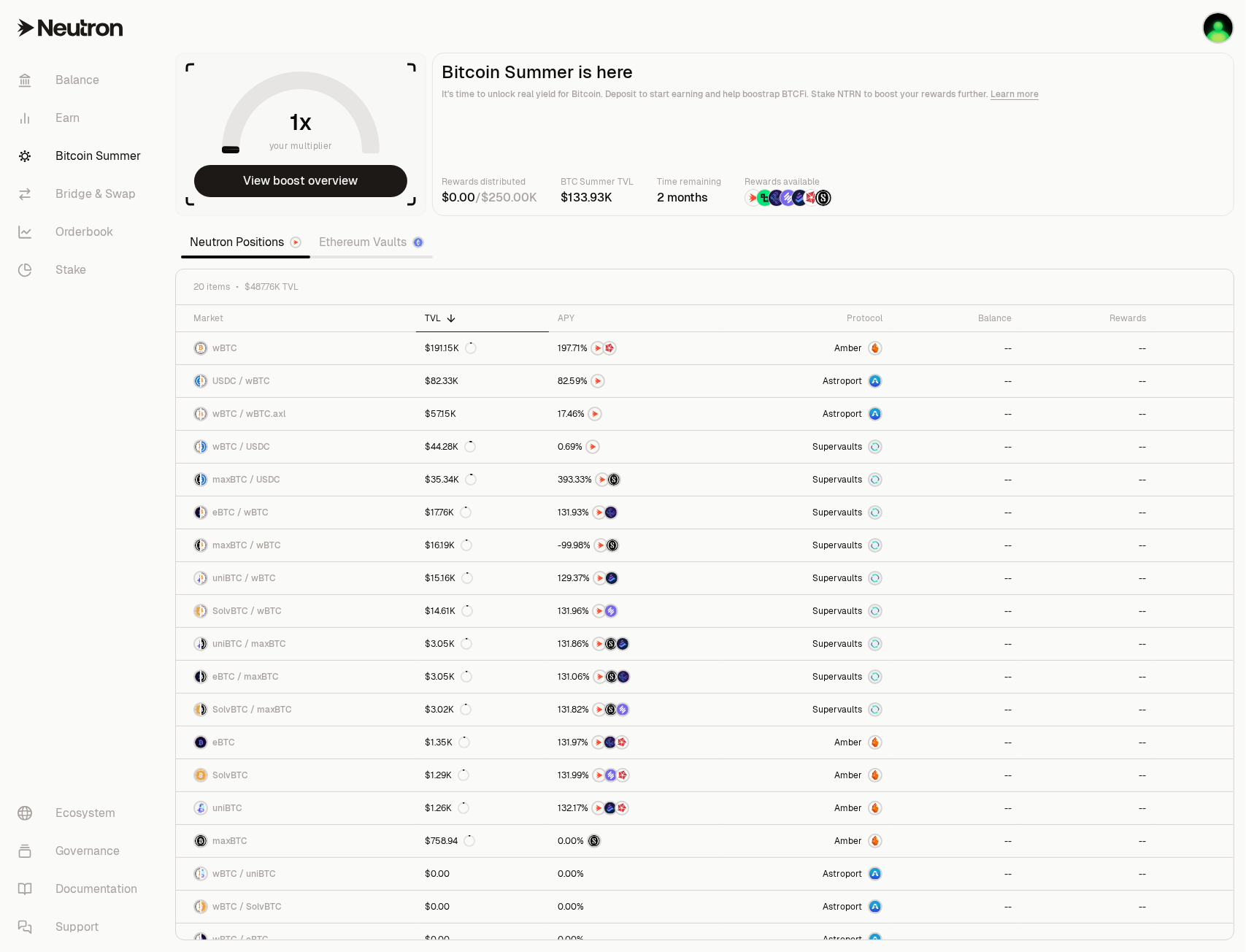
click at [367, 232] on link "Ethereum Vaults" at bounding box center [371, 242] width 122 height 29
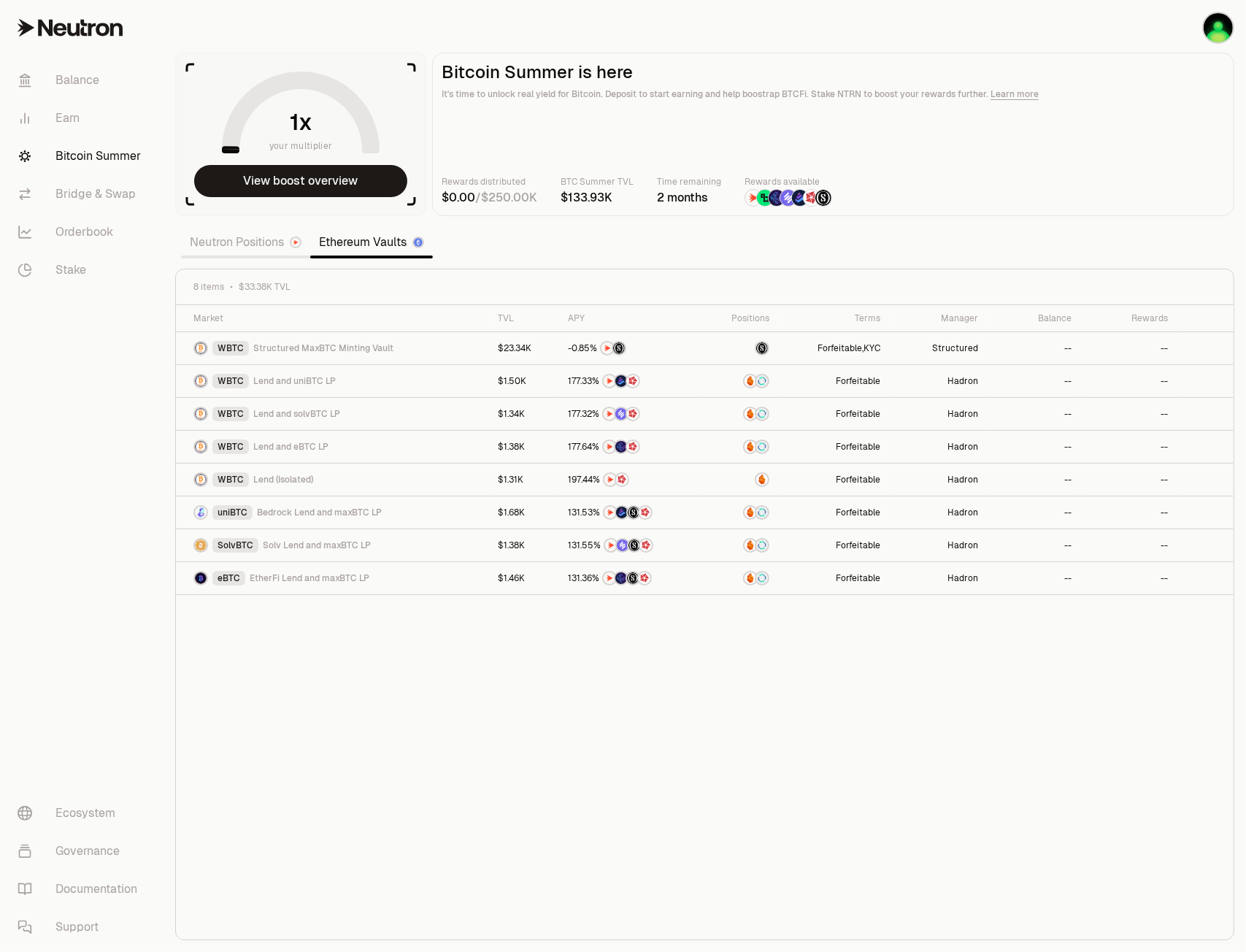
click at [248, 244] on link "Neutron Positions" at bounding box center [246, 242] width 129 height 29
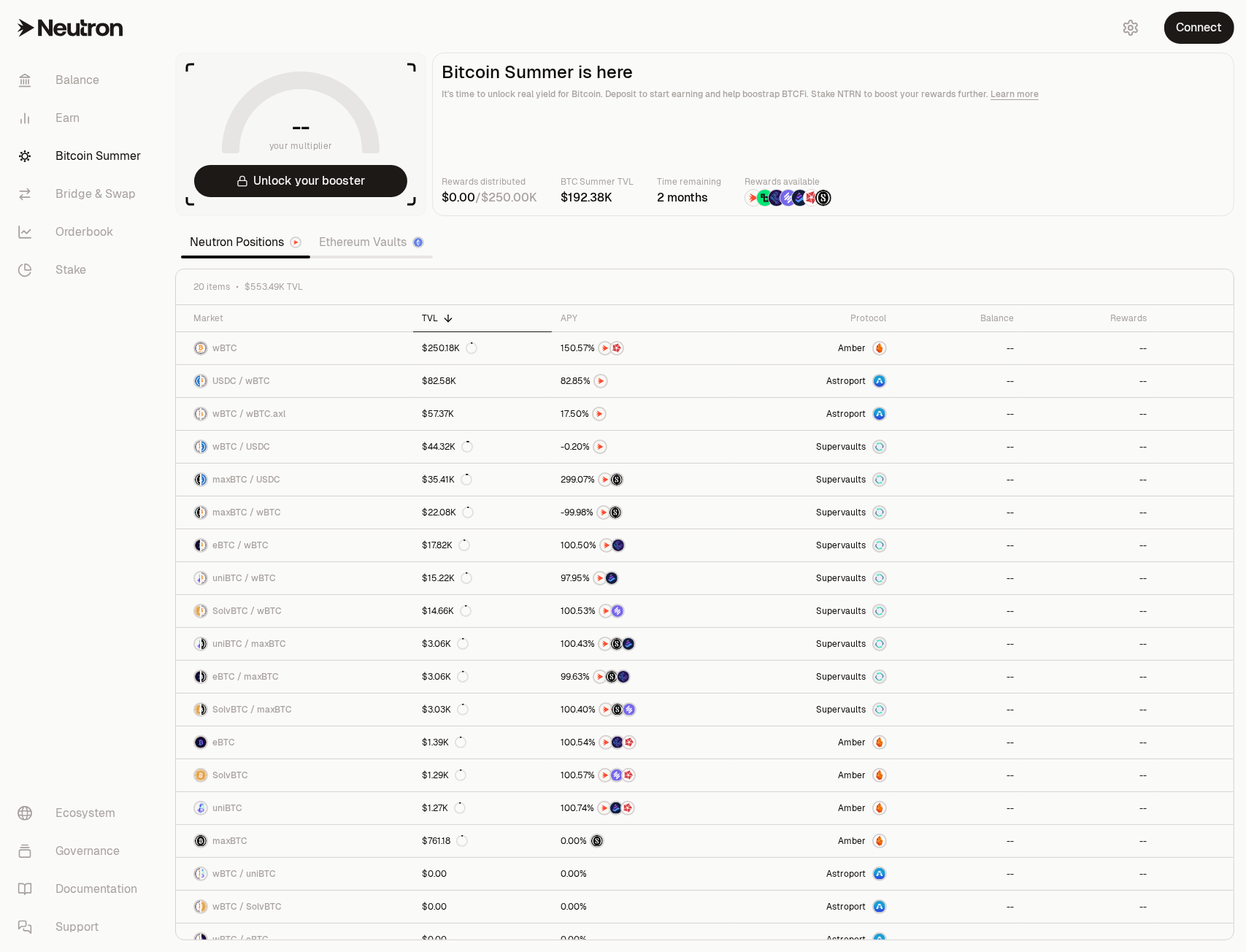
click at [976, 171] on main "Bitcoin Summer is here It's time to unlock real yield for Bitcoin. Deposit to s…" at bounding box center [833, 134] width 802 height 164
click at [164, 36] on section "-- your multiplier Unlock your booster Bitcoin Summer is here It's time to unlo…" at bounding box center [705, 476] width 1082 height 952
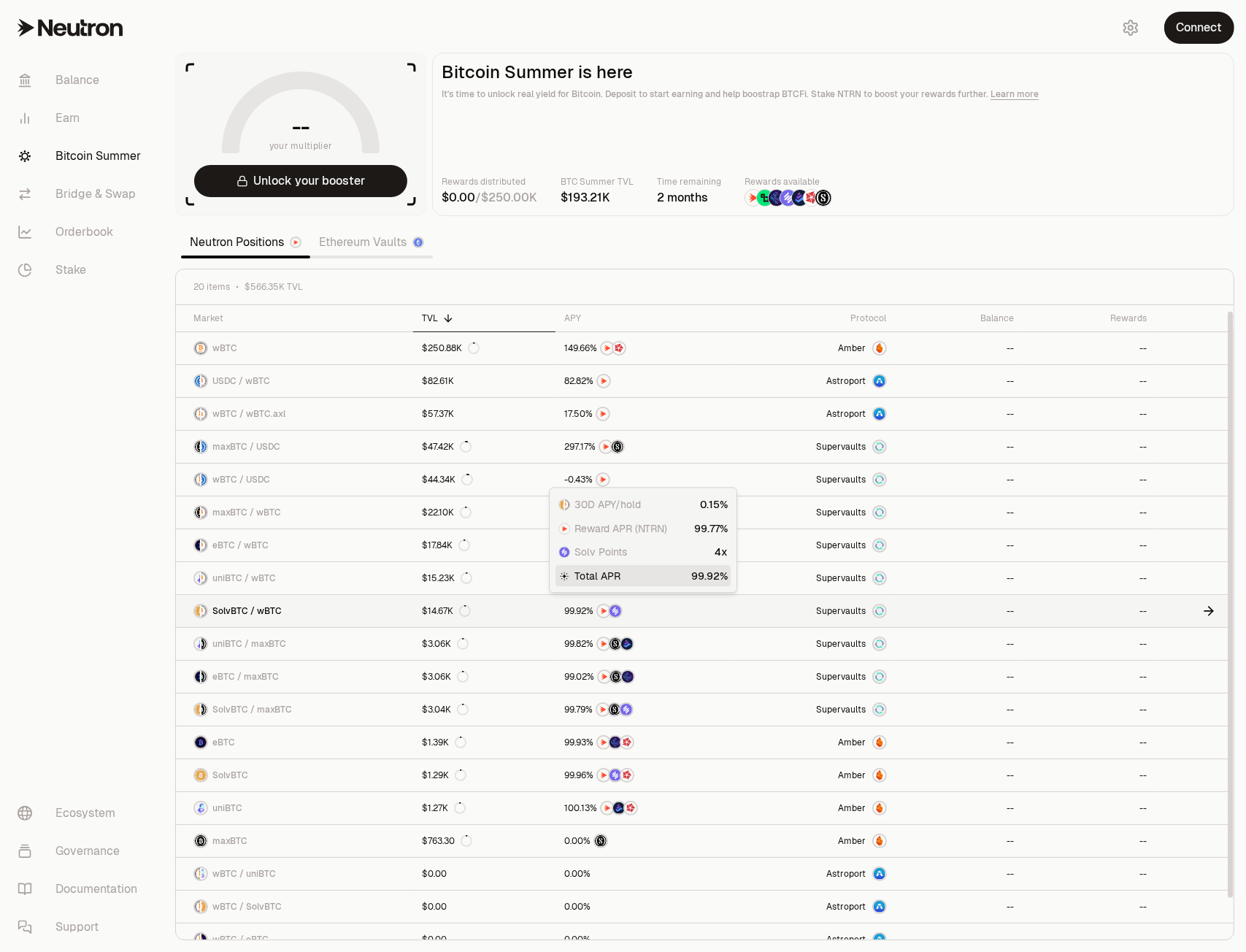
scroll to position [46, 0]
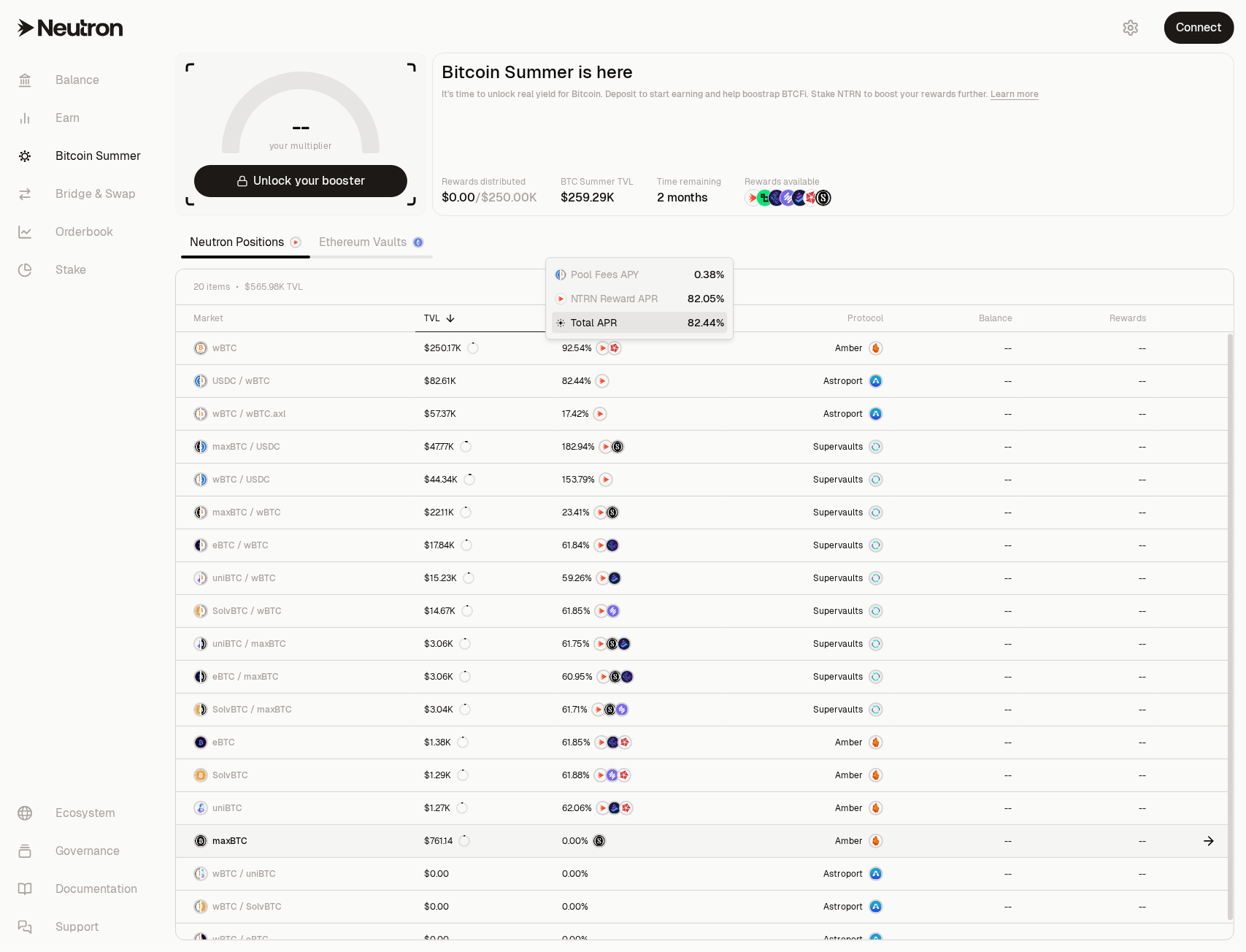
scroll to position [46, 0]
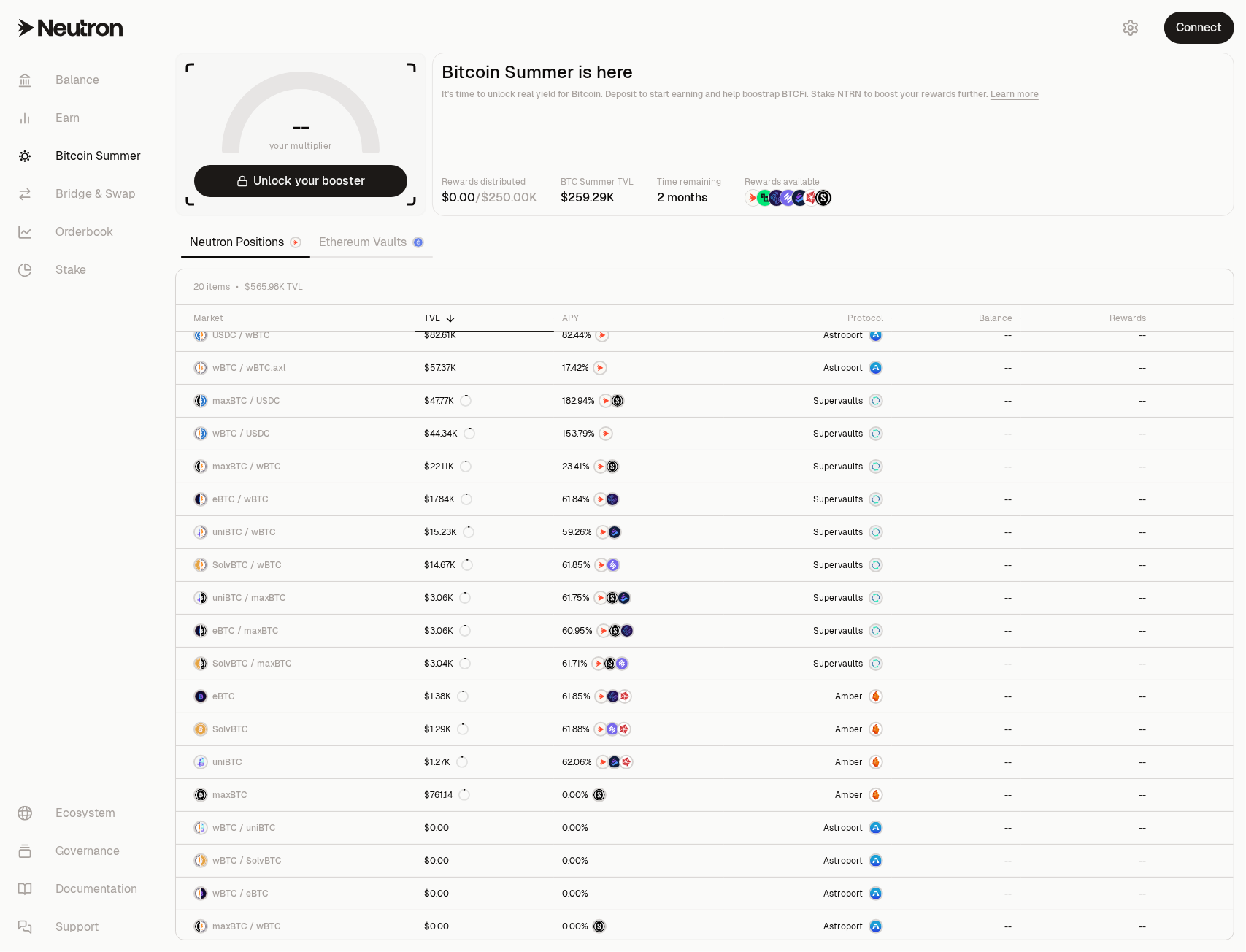
click at [158, 620] on nav "Balance Earn Bitcoin Summer Bridge & Swap Orderbook Stake Ecosystem Governance …" at bounding box center [81, 504] width 164 height 896
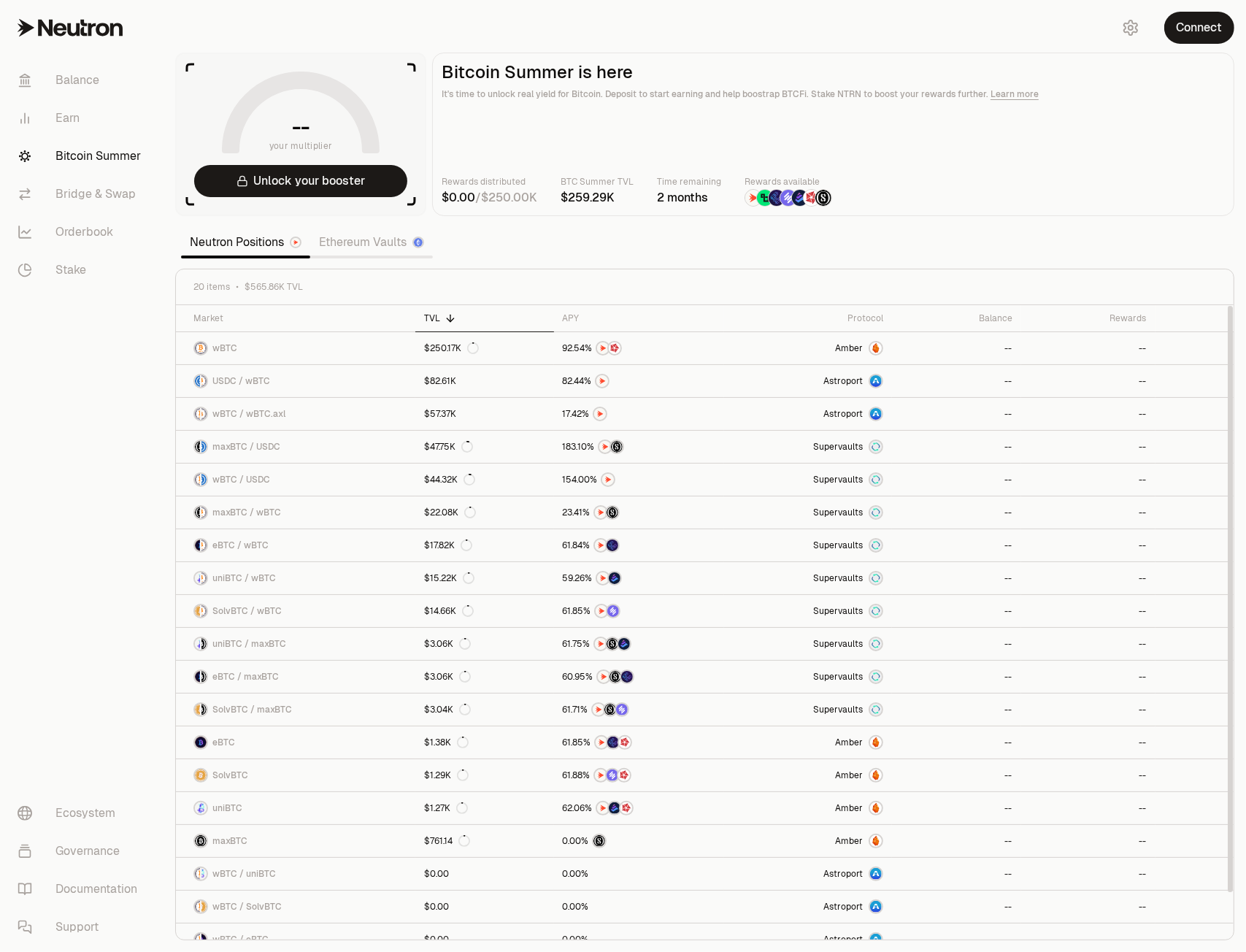
click at [365, 241] on link "Ethereum Vaults" at bounding box center [371, 242] width 122 height 29
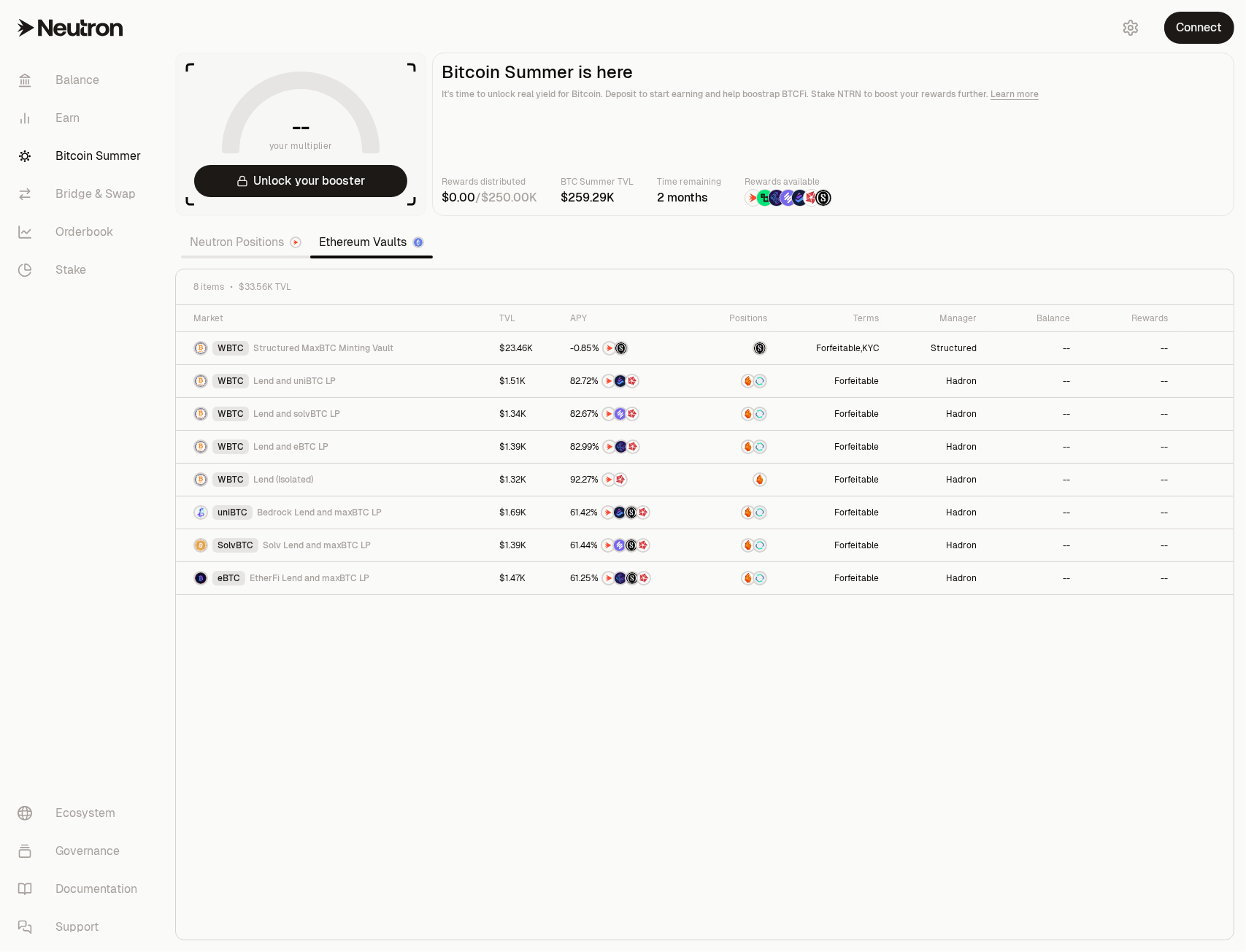
click at [268, 240] on link "Neutron Positions" at bounding box center [246, 242] width 129 height 29
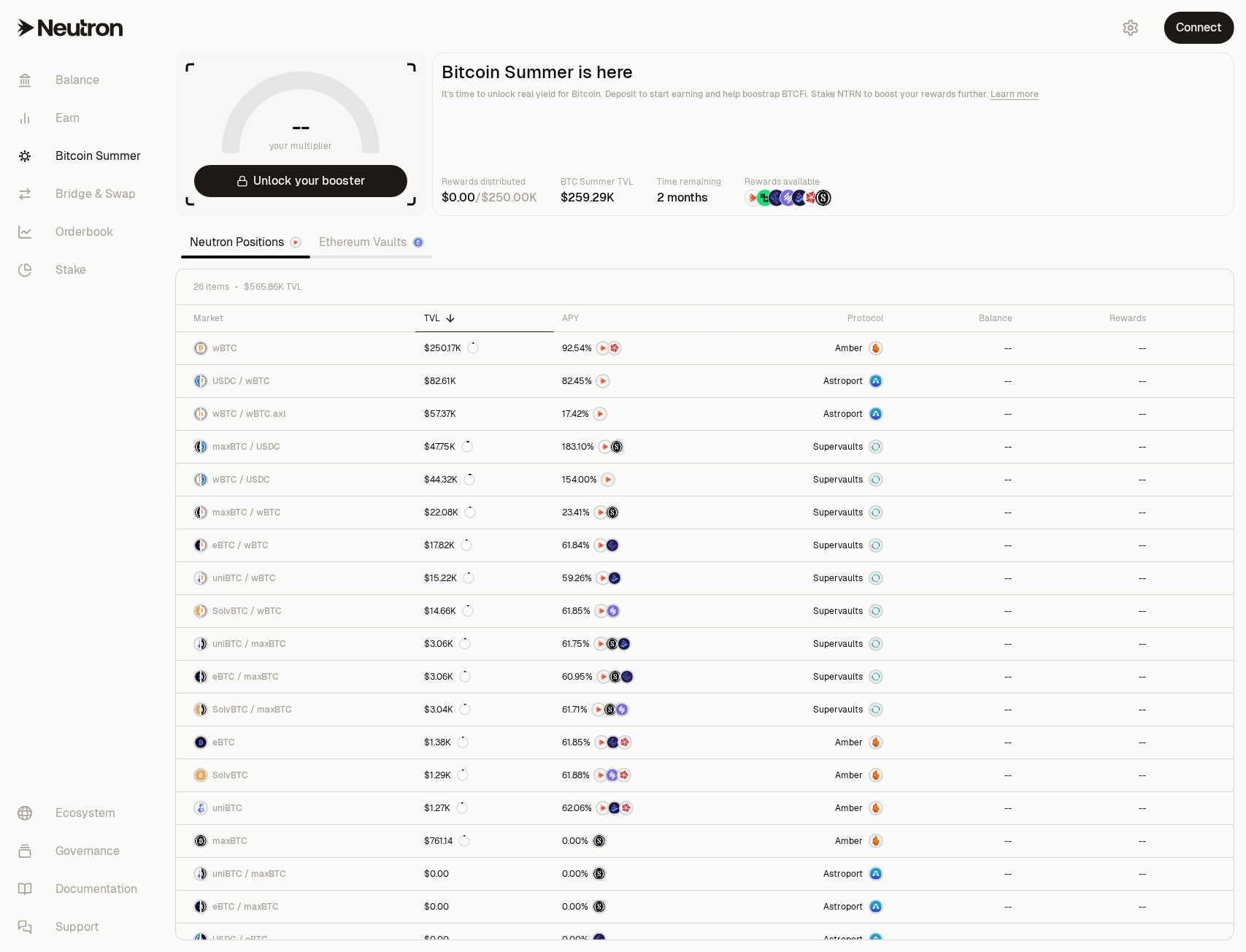
click at [355, 238] on link "Ethereum Vaults" at bounding box center [371, 242] width 122 height 29
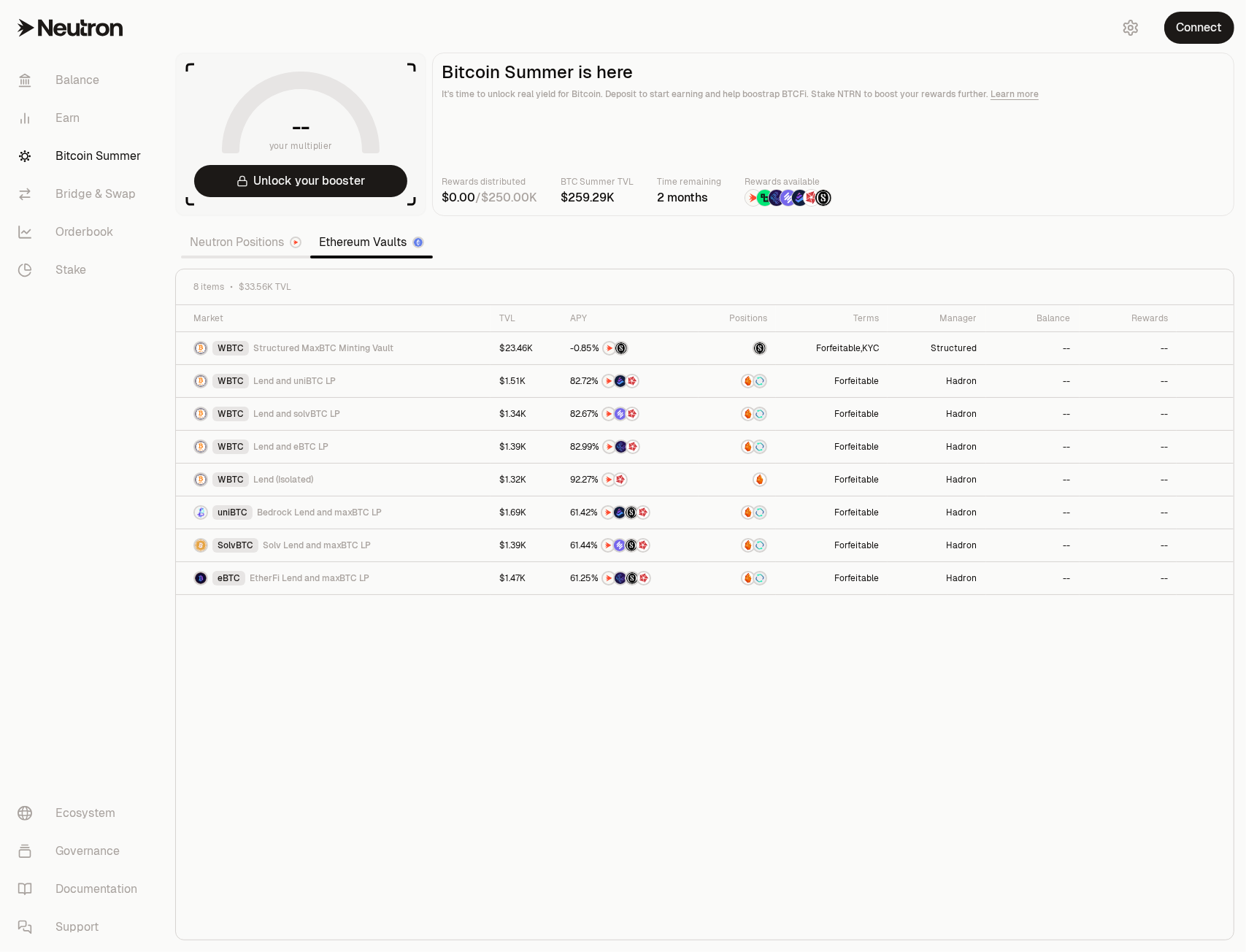
click at [255, 241] on link "Neutron Positions" at bounding box center [246, 242] width 129 height 29
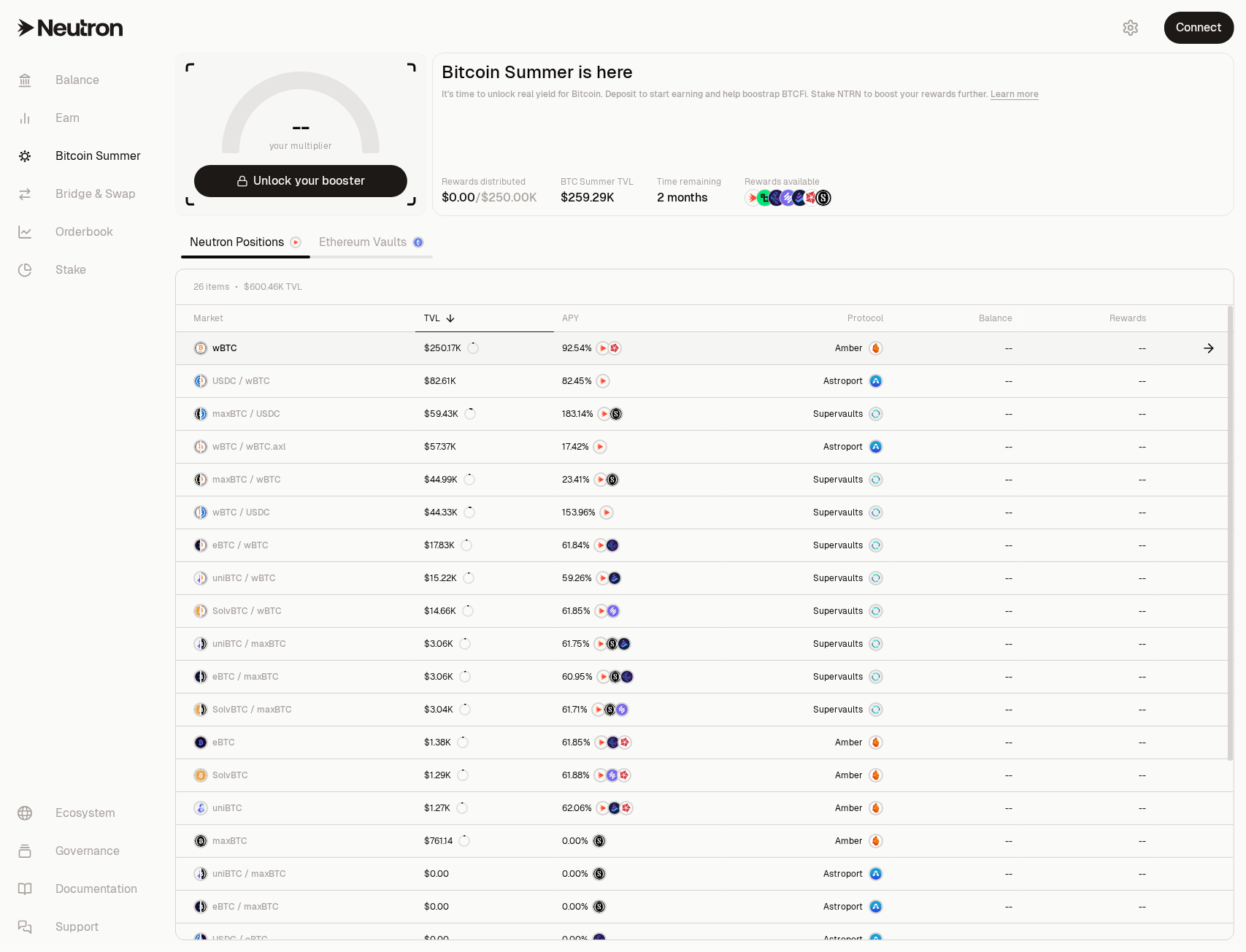
click at [232, 343] on span "wBTC" at bounding box center [225, 348] width 25 height 12
